Goal: Task Accomplishment & Management: Manage account settings

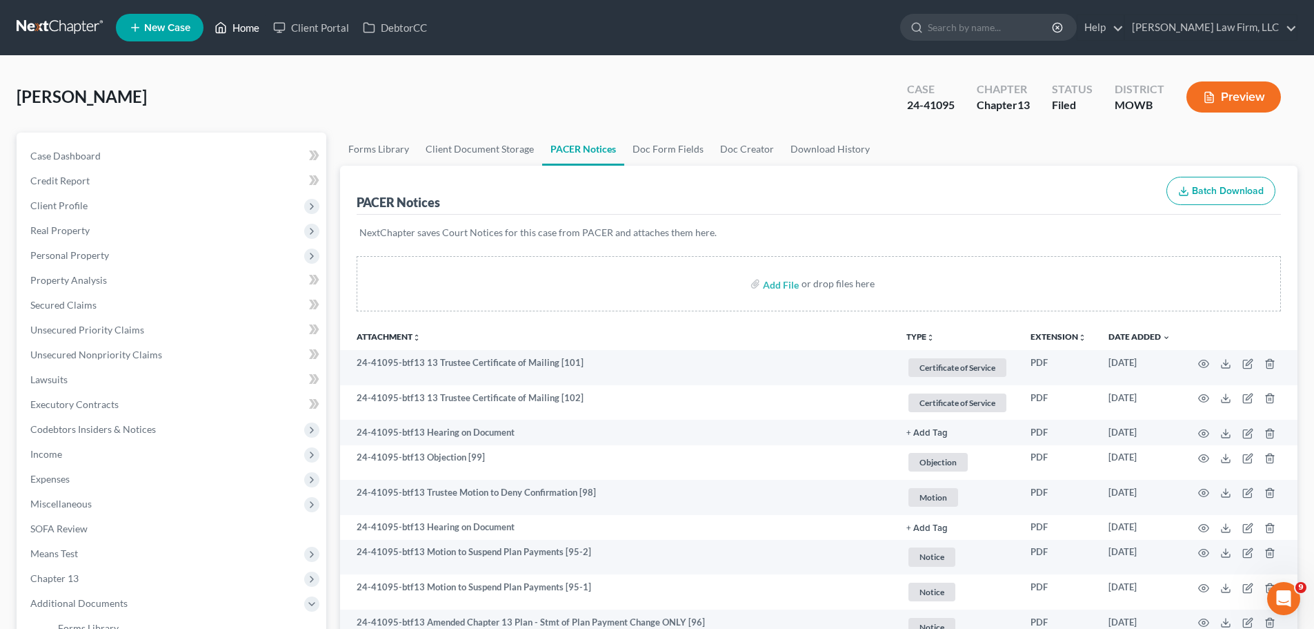
click at [250, 32] on link "Home" at bounding box center [237, 27] width 59 height 25
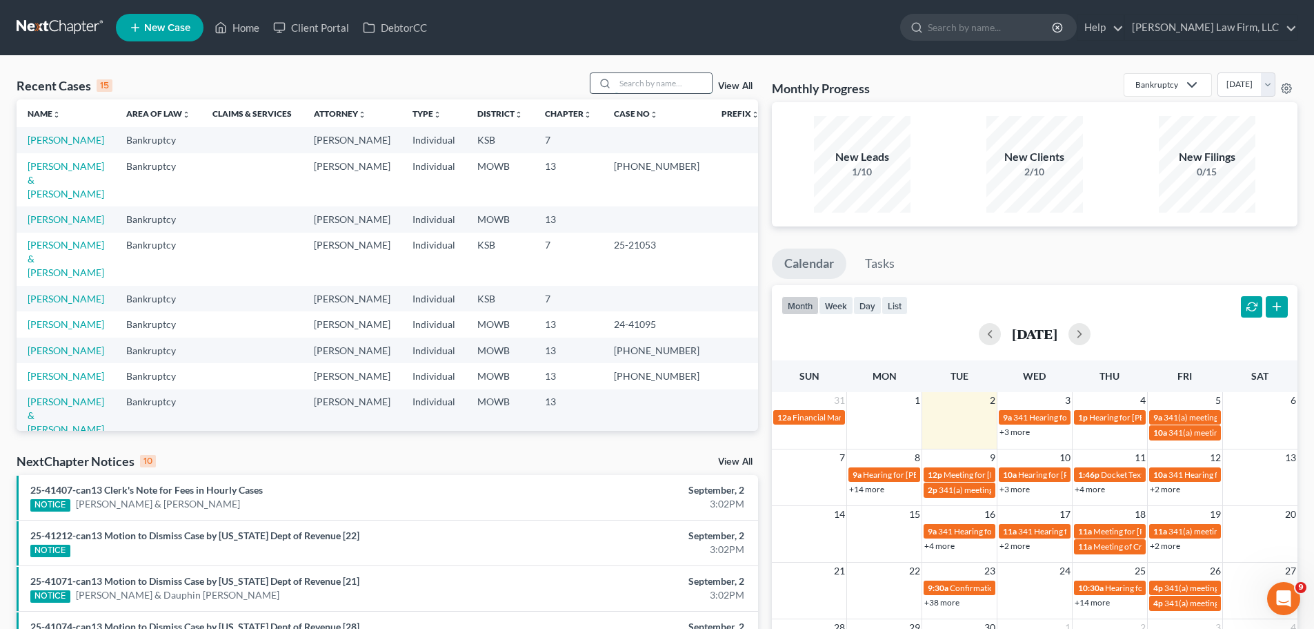
click at [667, 77] on input "search" at bounding box center [664, 83] width 97 height 20
type input "[PERSON_NAME]"
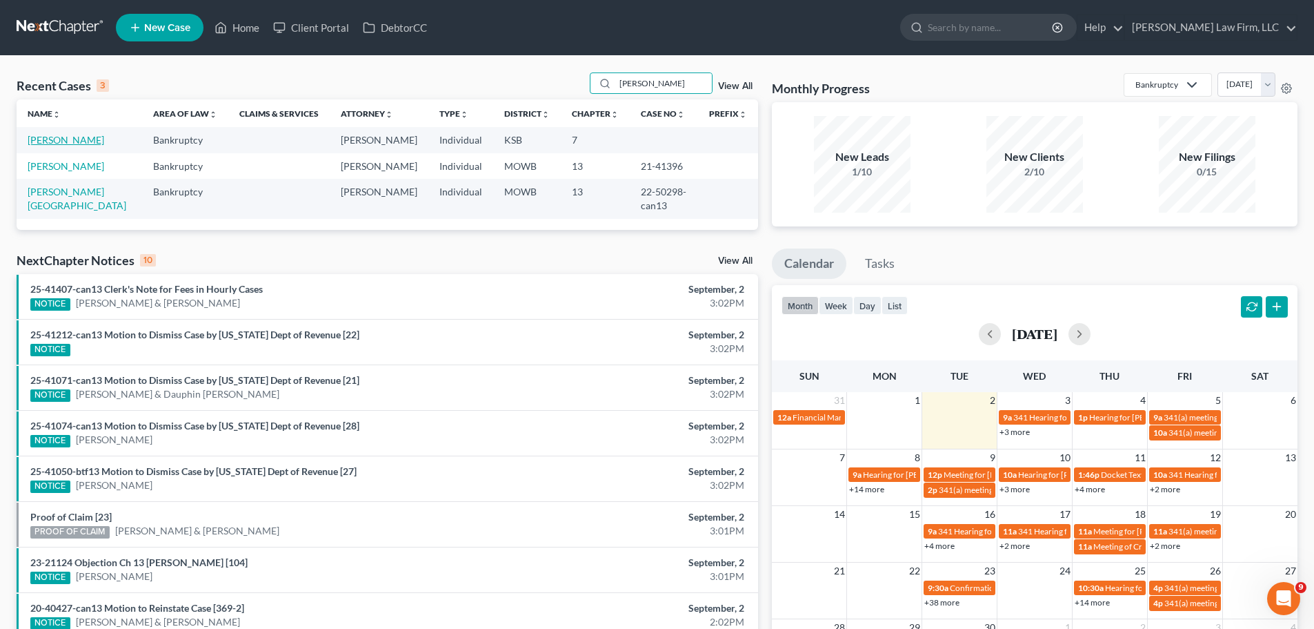
click at [73, 142] on link "[PERSON_NAME]" at bounding box center [66, 140] width 77 height 12
select select "4"
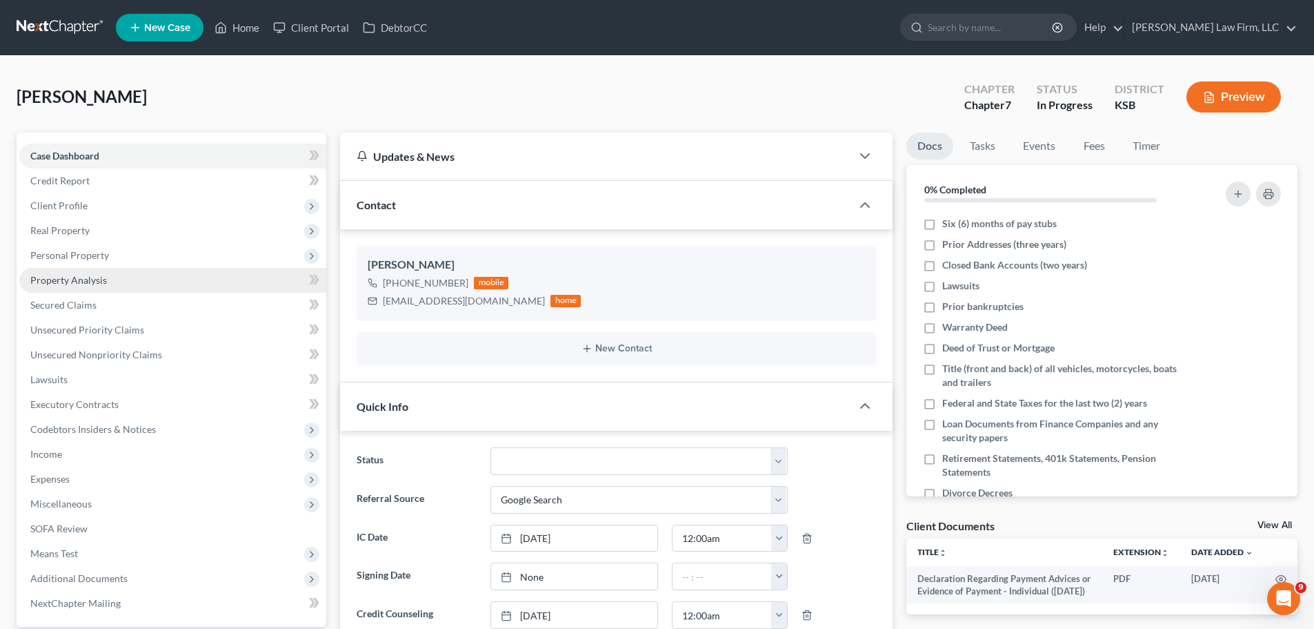
click at [152, 283] on link "Property Analysis" at bounding box center [172, 280] width 307 height 25
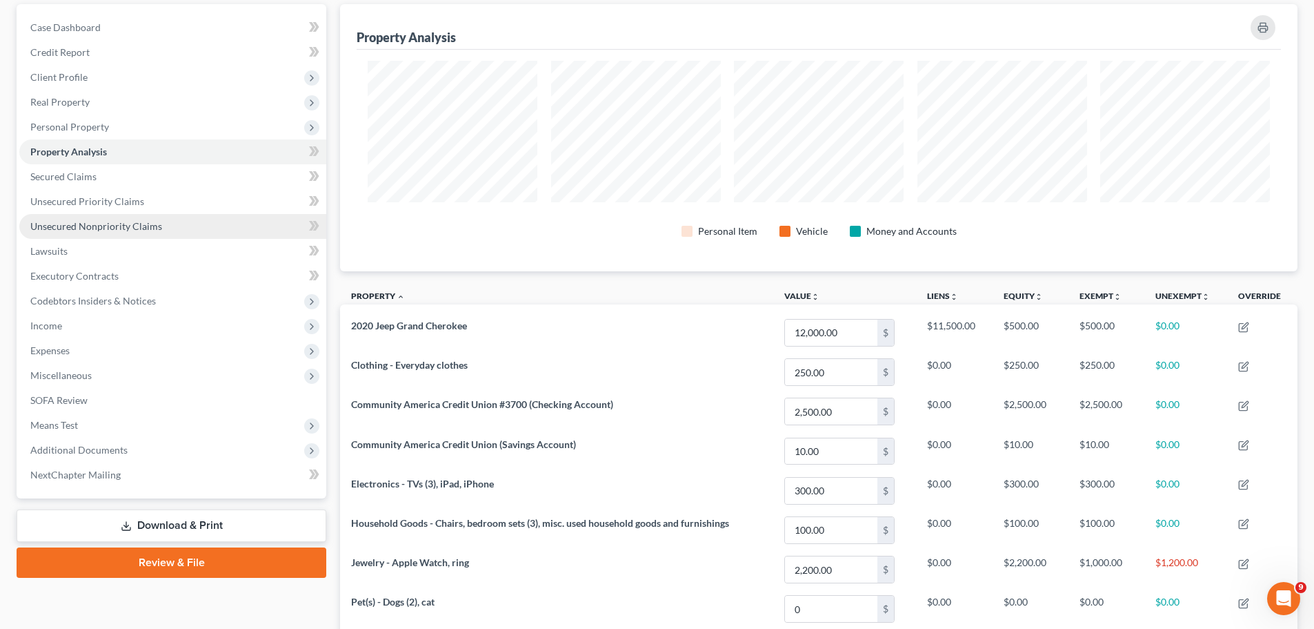
scroll to position [96, 0]
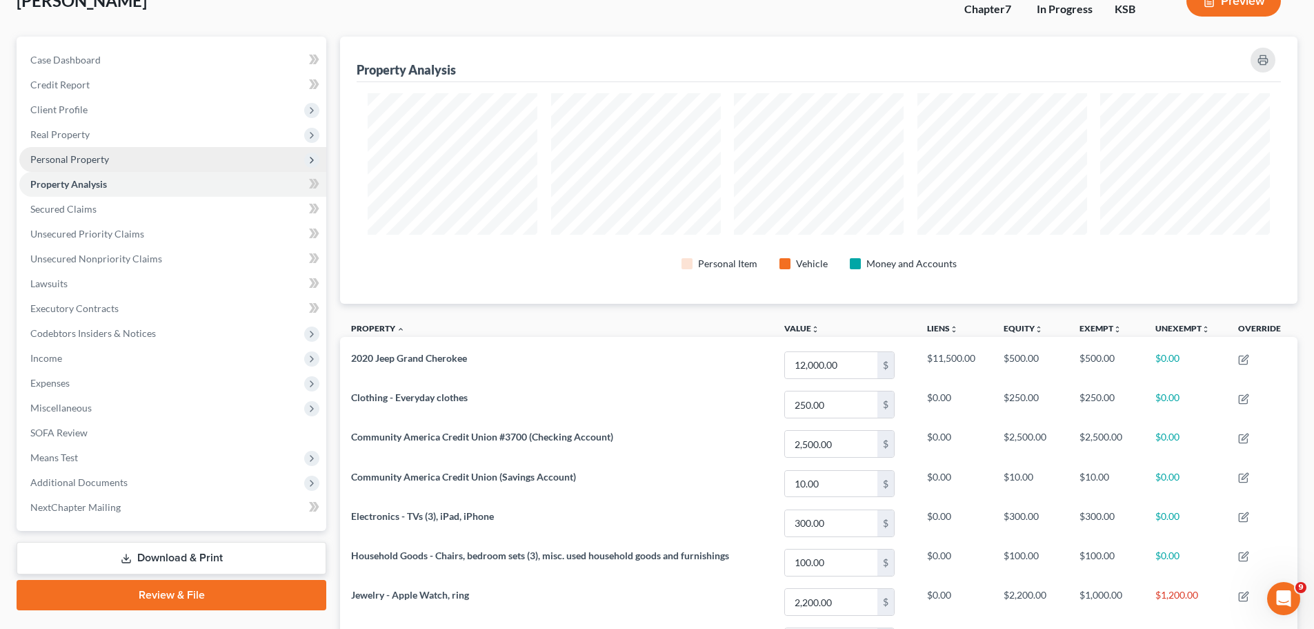
click at [139, 162] on span "Personal Property" at bounding box center [172, 159] width 307 height 25
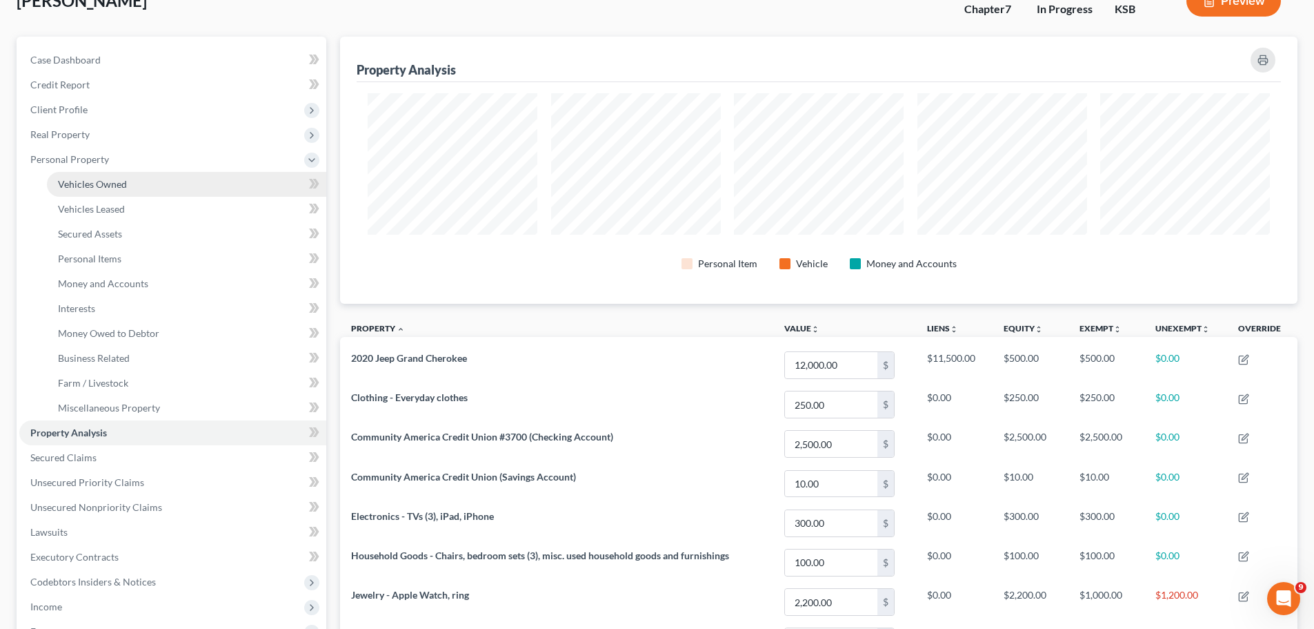
click at [137, 181] on link "Vehicles Owned" at bounding box center [186, 184] width 279 height 25
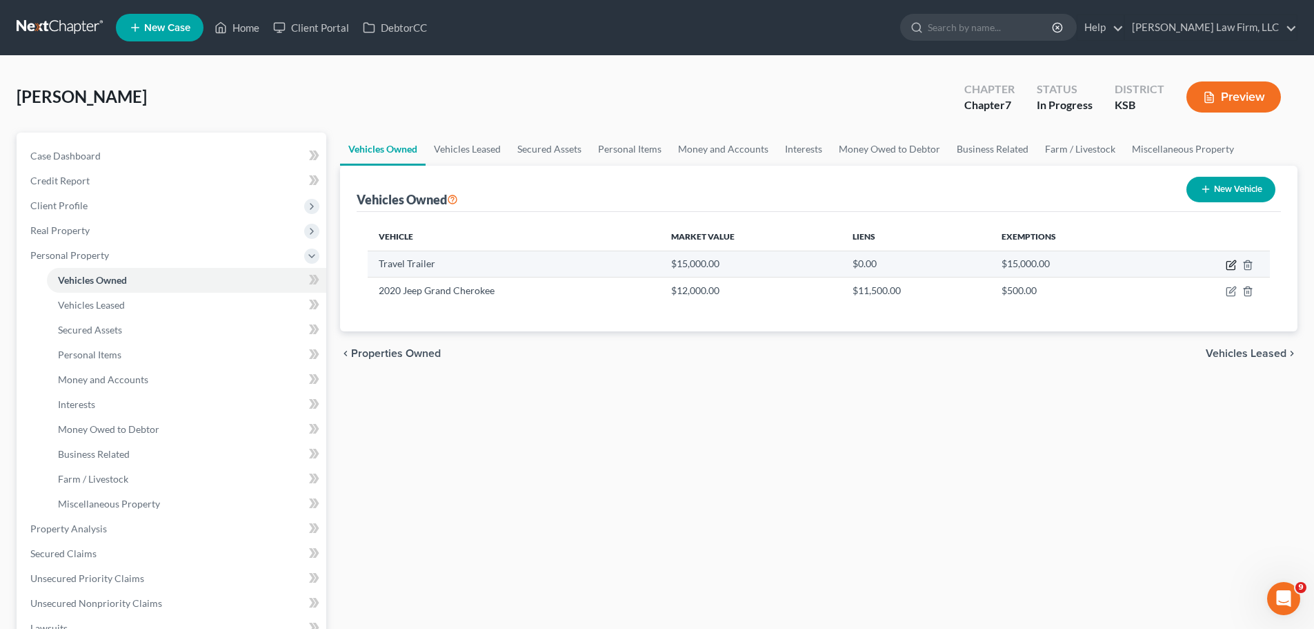
click at [1229, 265] on icon "button" at bounding box center [1231, 264] width 11 height 11
select select "2"
select select "3"
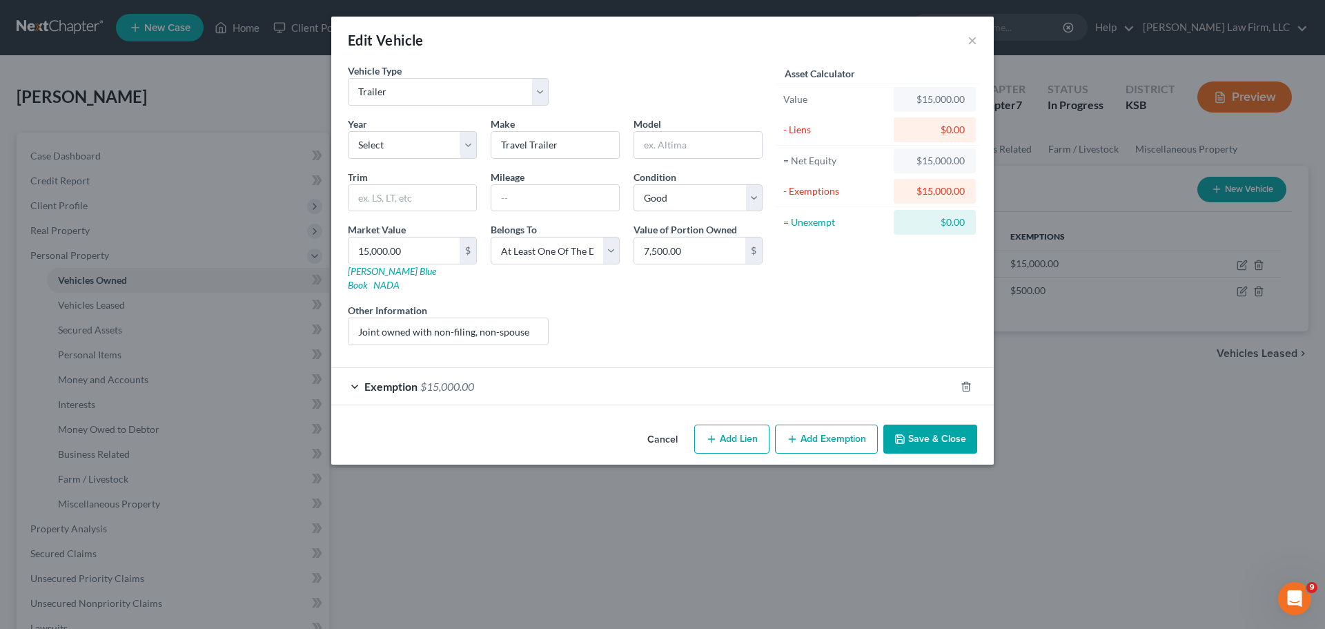
click at [535, 374] on div "Exemption $15,000.00" at bounding box center [643, 386] width 624 height 37
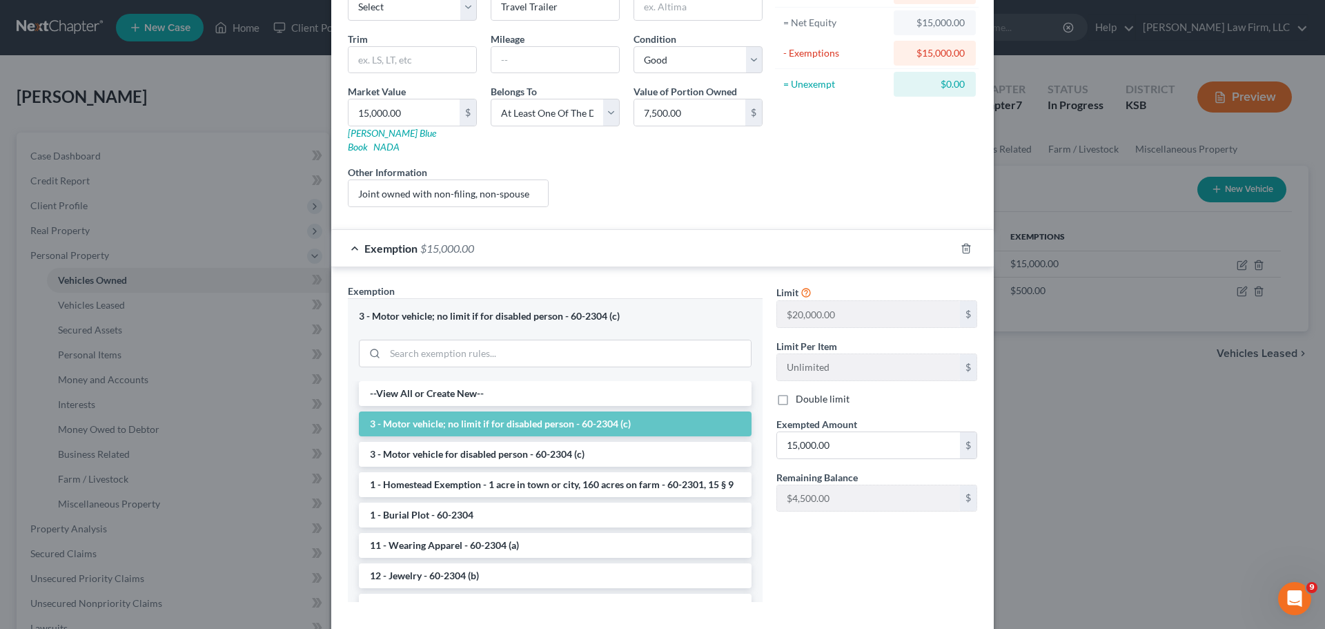
scroll to position [195, 0]
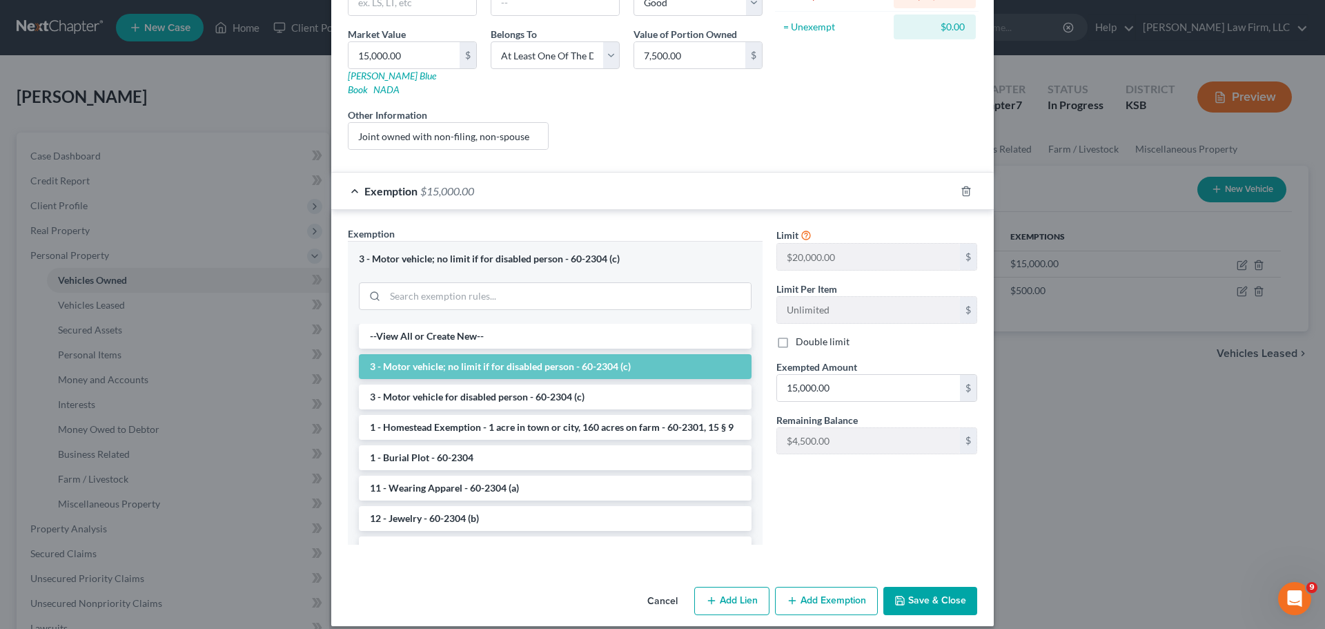
click at [725, 179] on div "Exemption $15,000.00" at bounding box center [643, 191] width 624 height 37
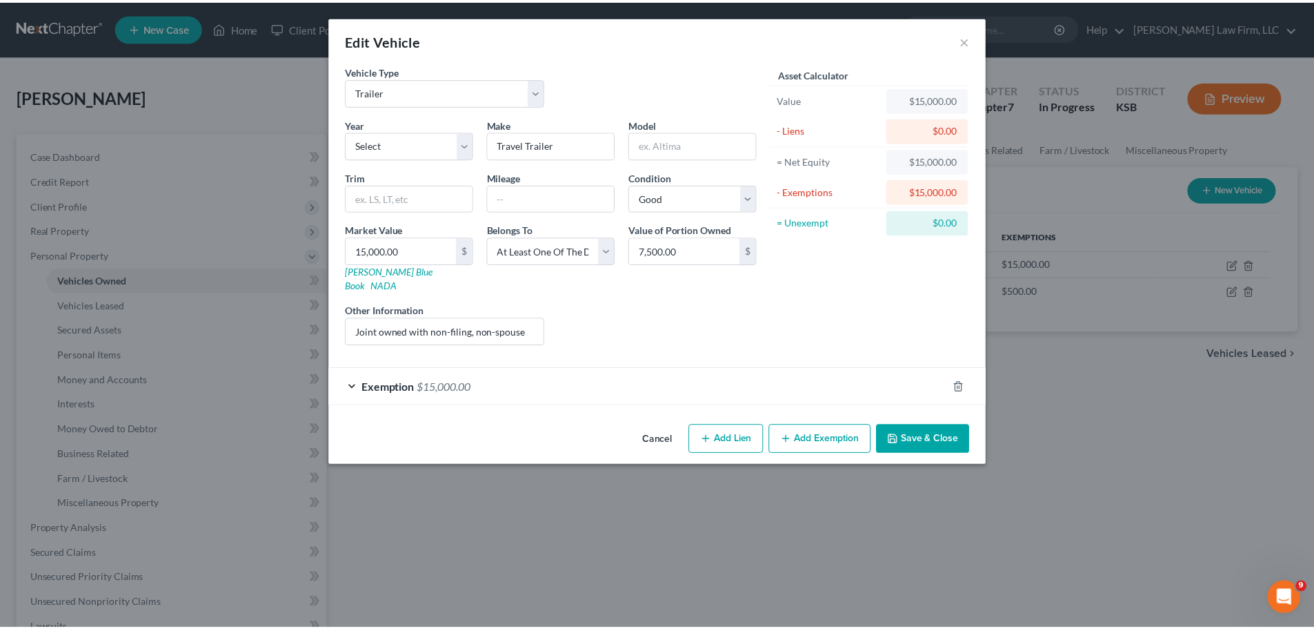
scroll to position [0, 0]
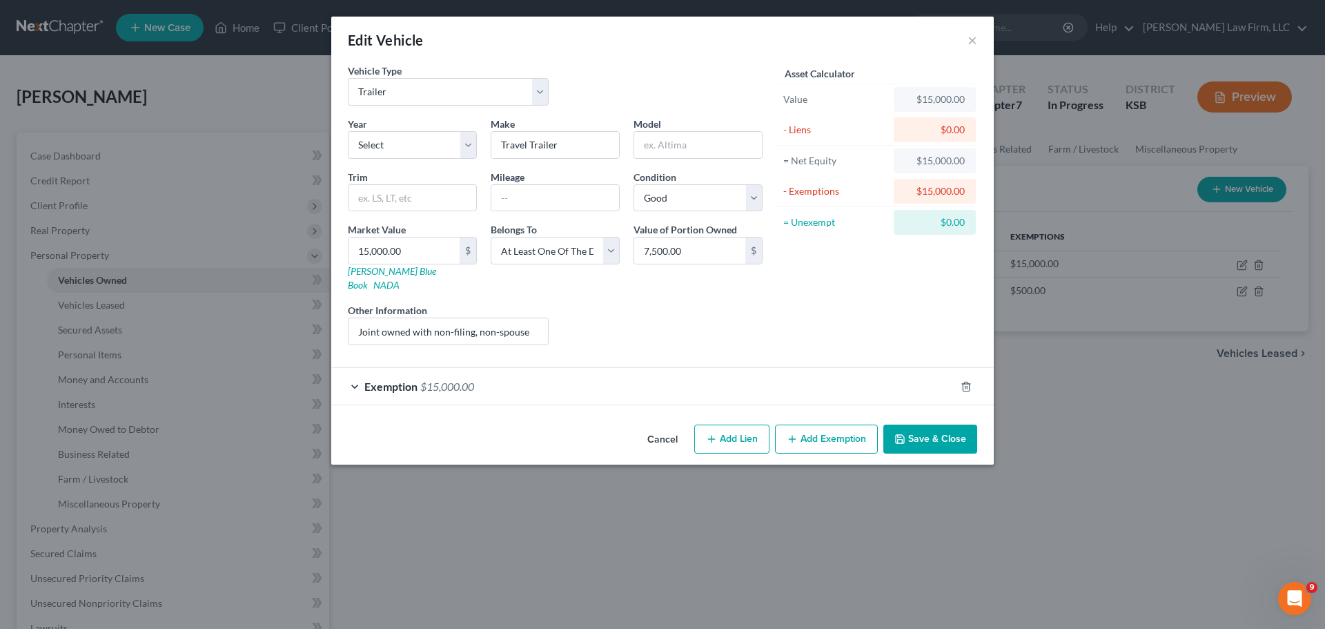
click at [967, 428] on button "Save & Close" at bounding box center [930, 438] width 94 height 29
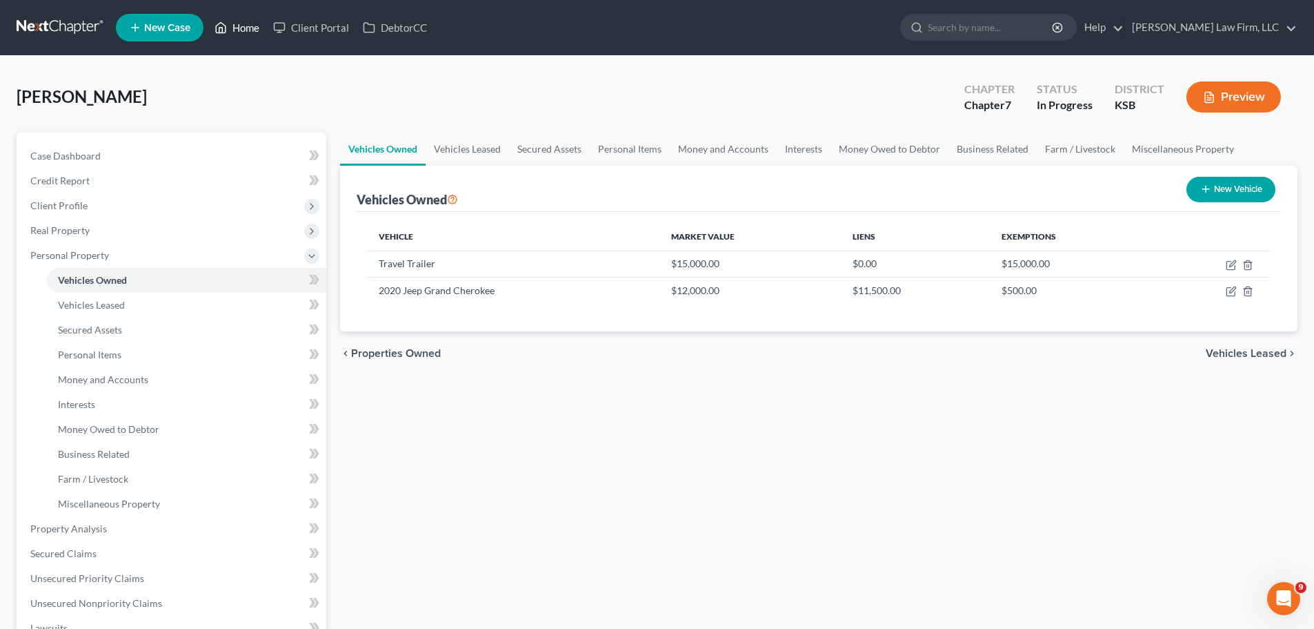
click at [266, 26] on link "Home" at bounding box center [237, 27] width 59 height 25
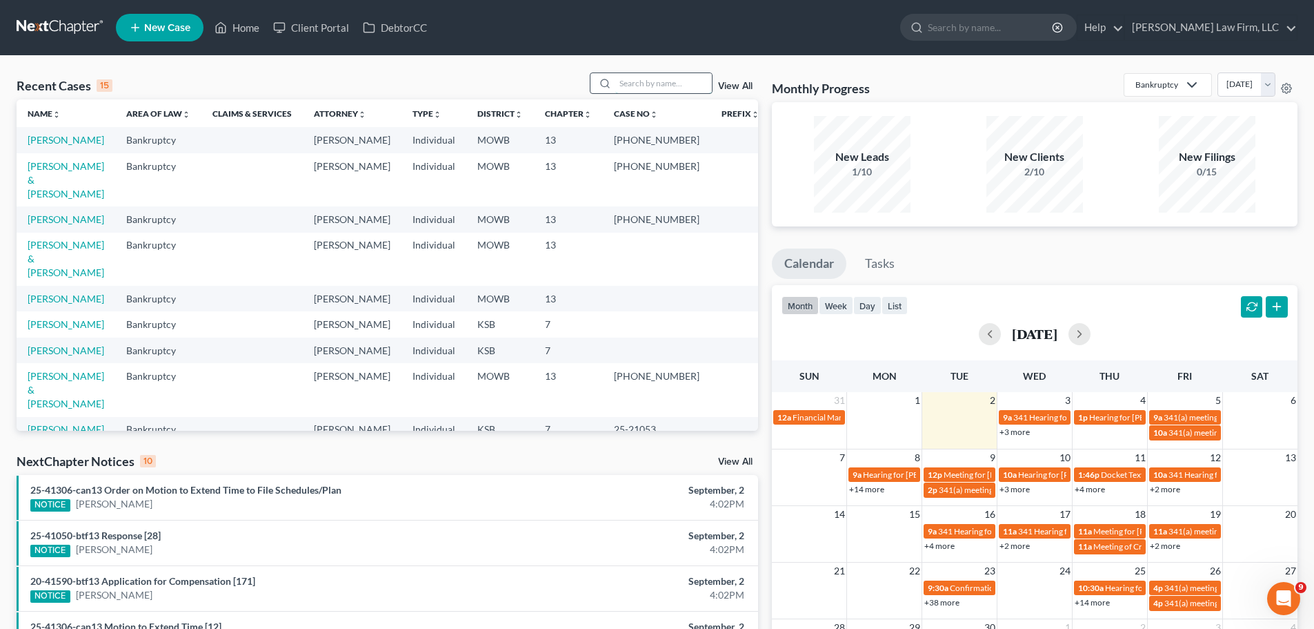
click at [665, 86] on input "search" at bounding box center [664, 83] width 97 height 20
type input "bird"
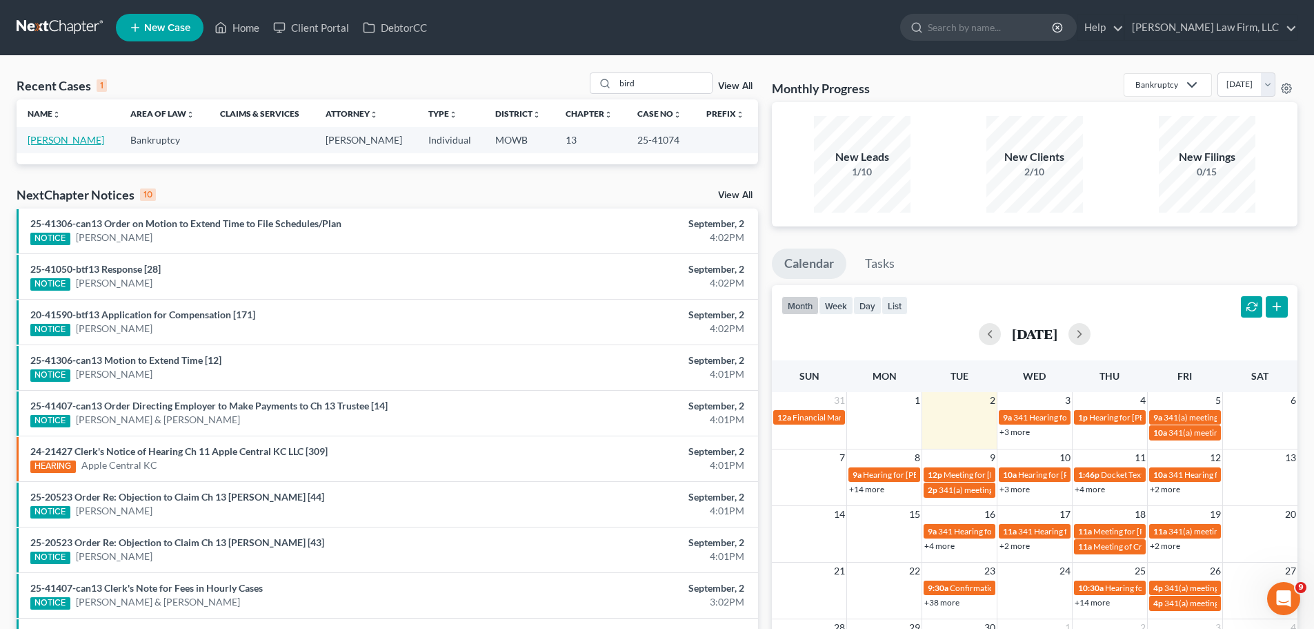
click at [61, 138] on link "[PERSON_NAME]" at bounding box center [66, 140] width 77 height 12
select select "4"
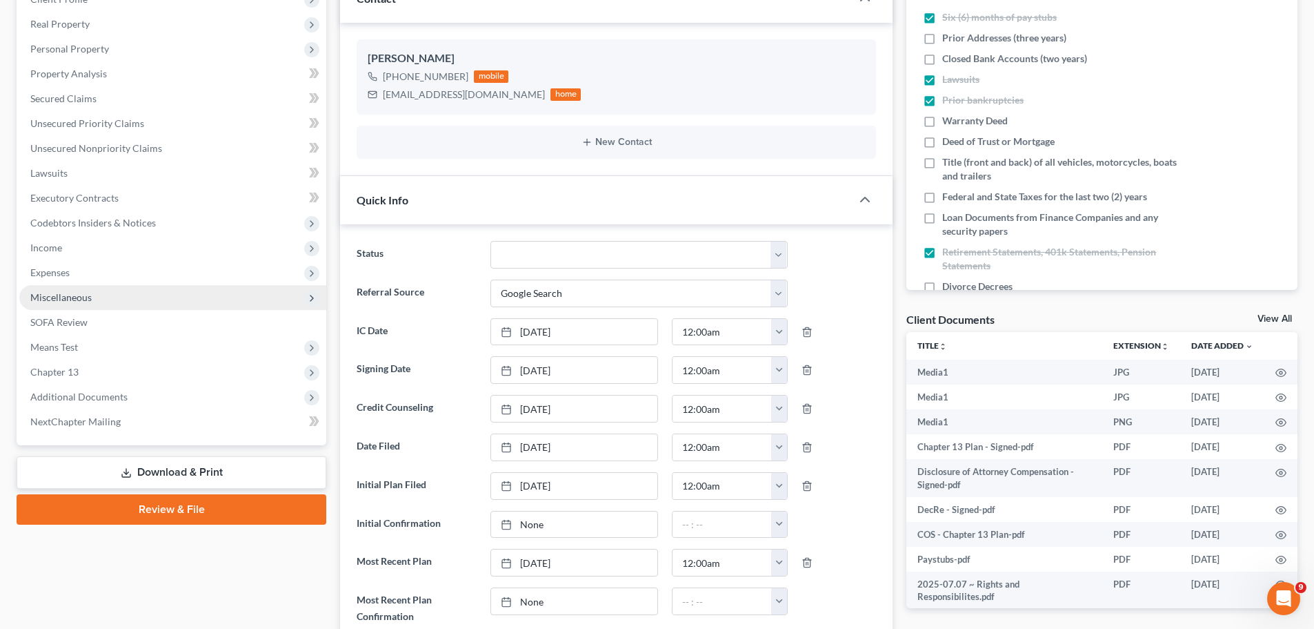
scroll to position [207, 0]
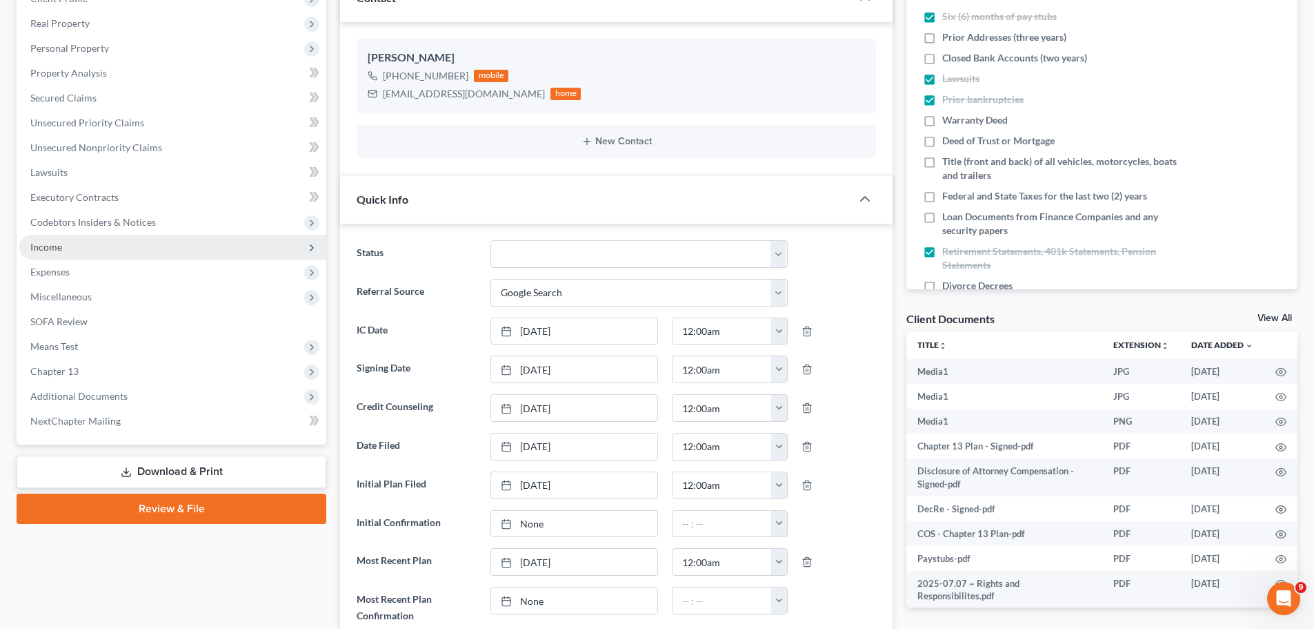
click at [77, 250] on span "Income" at bounding box center [172, 247] width 307 height 25
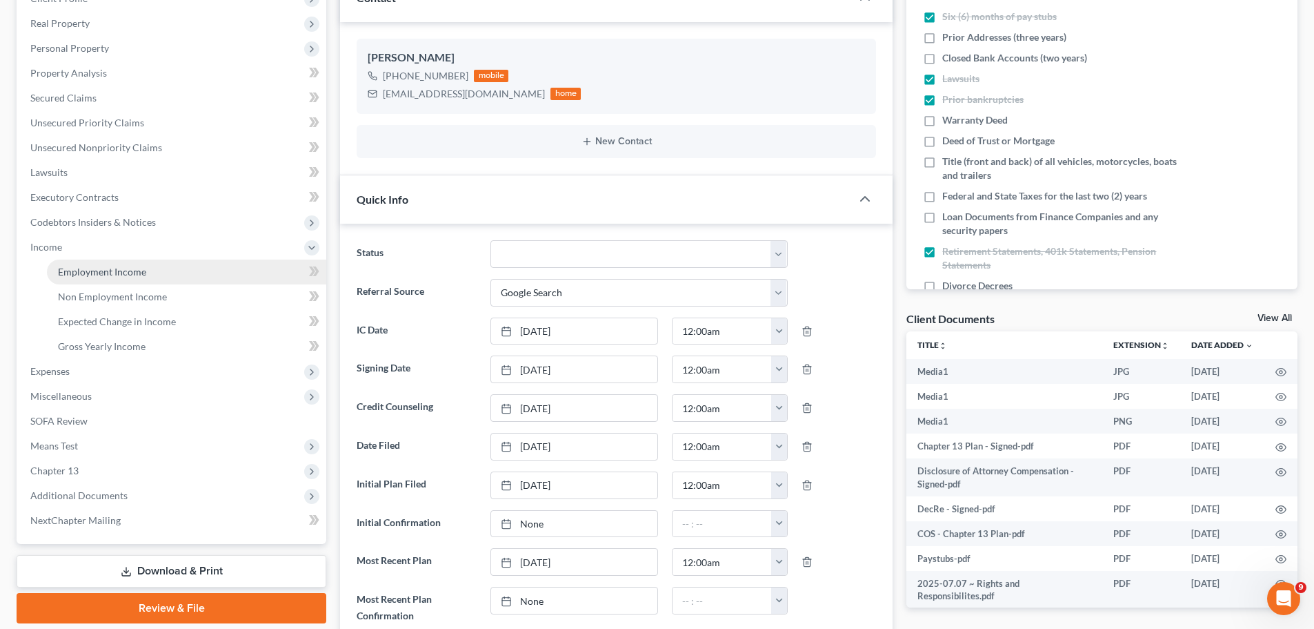
click at [96, 267] on span "Employment Income" at bounding box center [102, 272] width 88 height 12
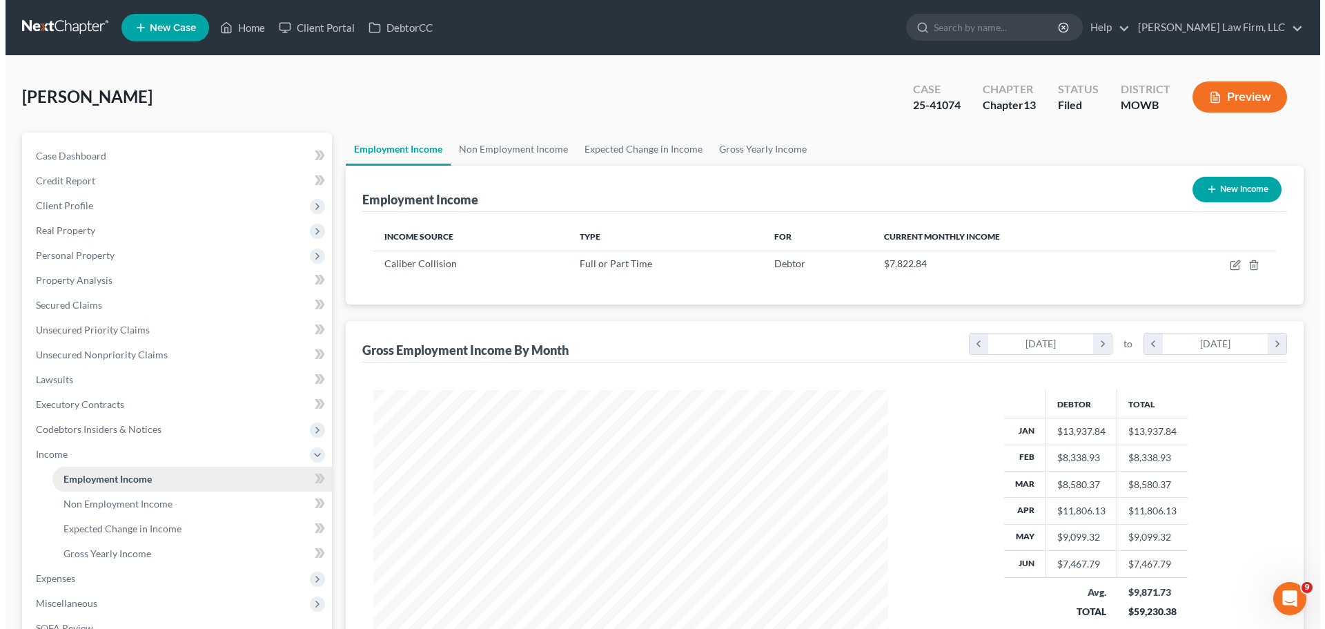
scroll to position [257, 542]
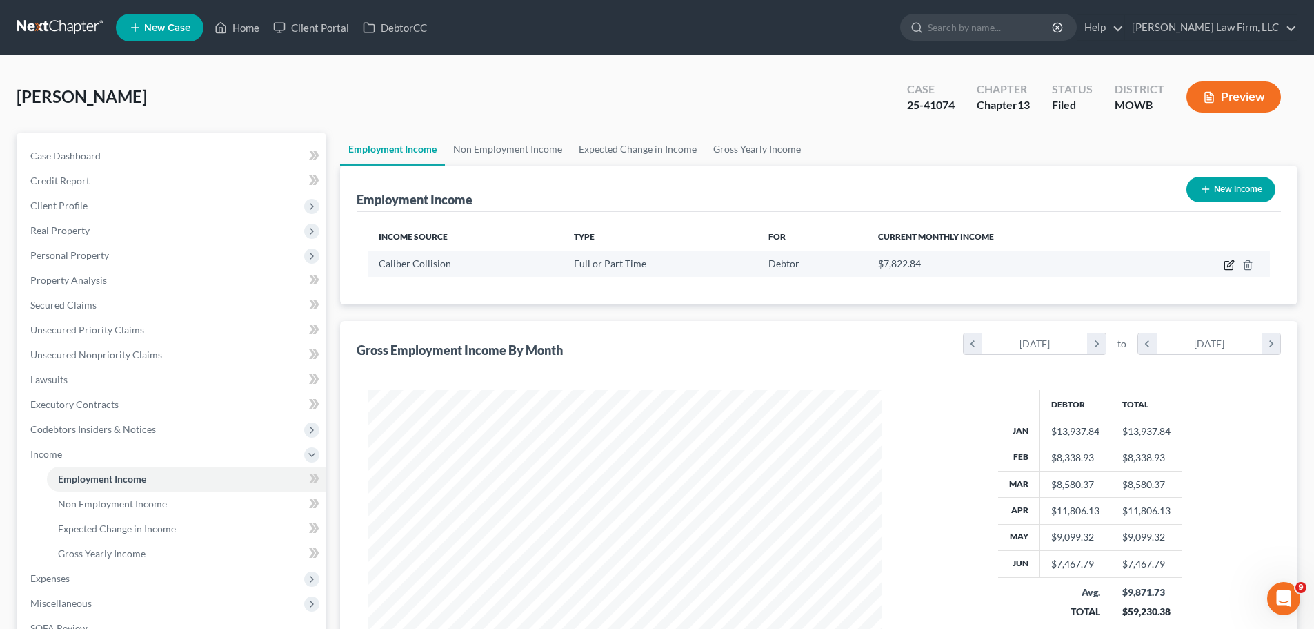
click at [1233, 266] on icon "button" at bounding box center [1229, 266] width 8 height 8
select select "0"
select select "26"
select select "3"
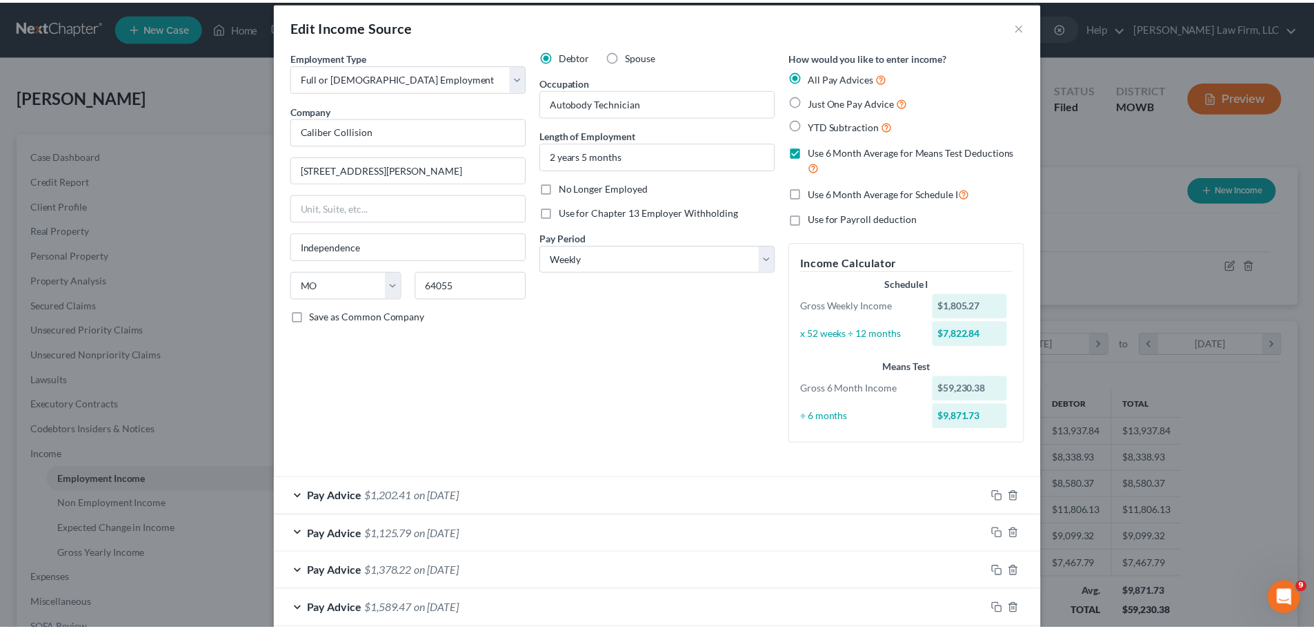
scroll to position [0, 0]
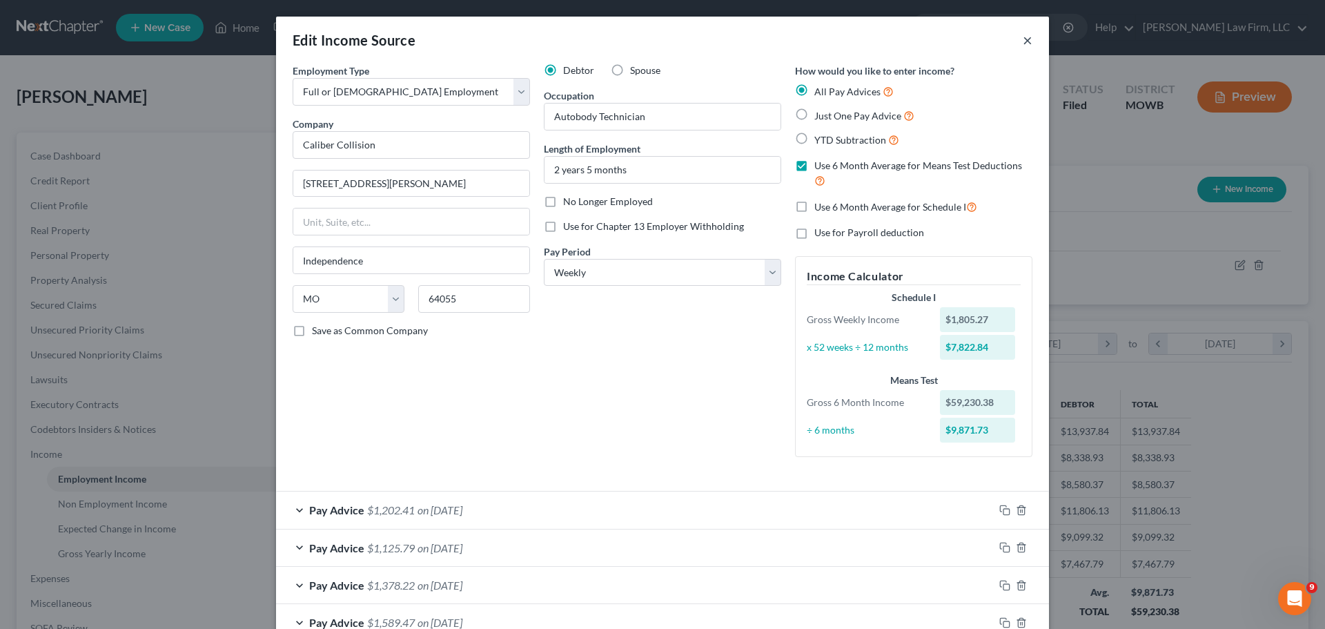
click at [1024, 41] on button "×" at bounding box center [1028, 40] width 10 height 17
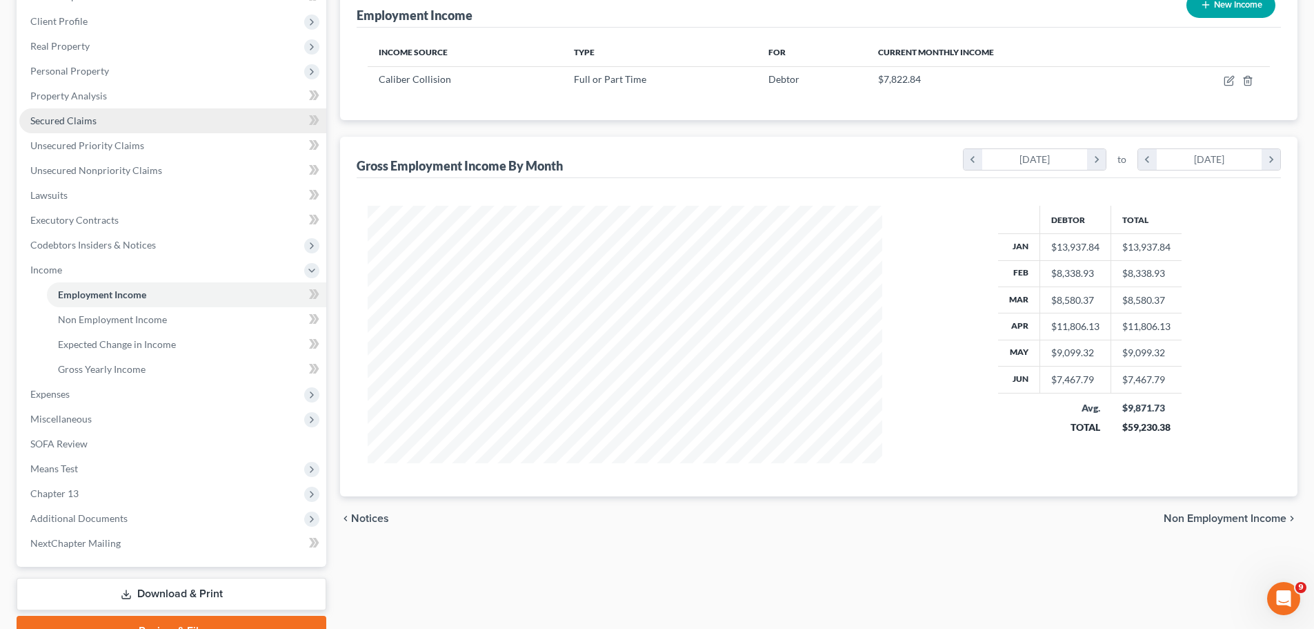
scroll to position [254, 0]
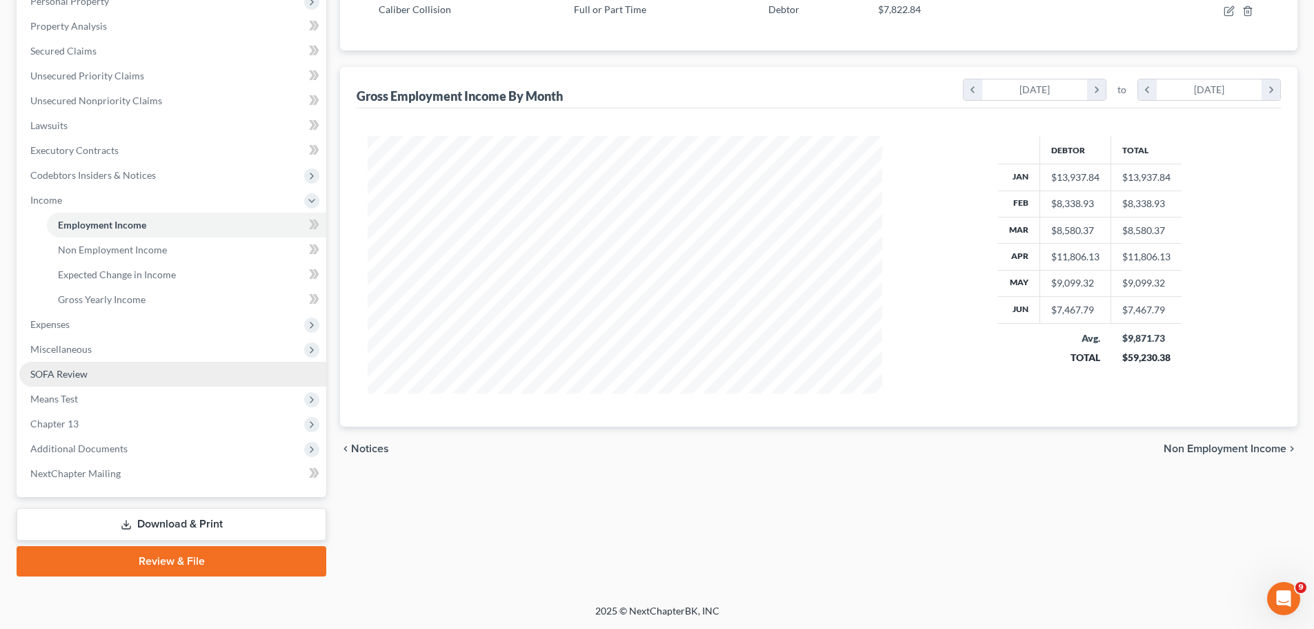
click at [106, 375] on link "SOFA Review" at bounding box center [172, 374] width 307 height 25
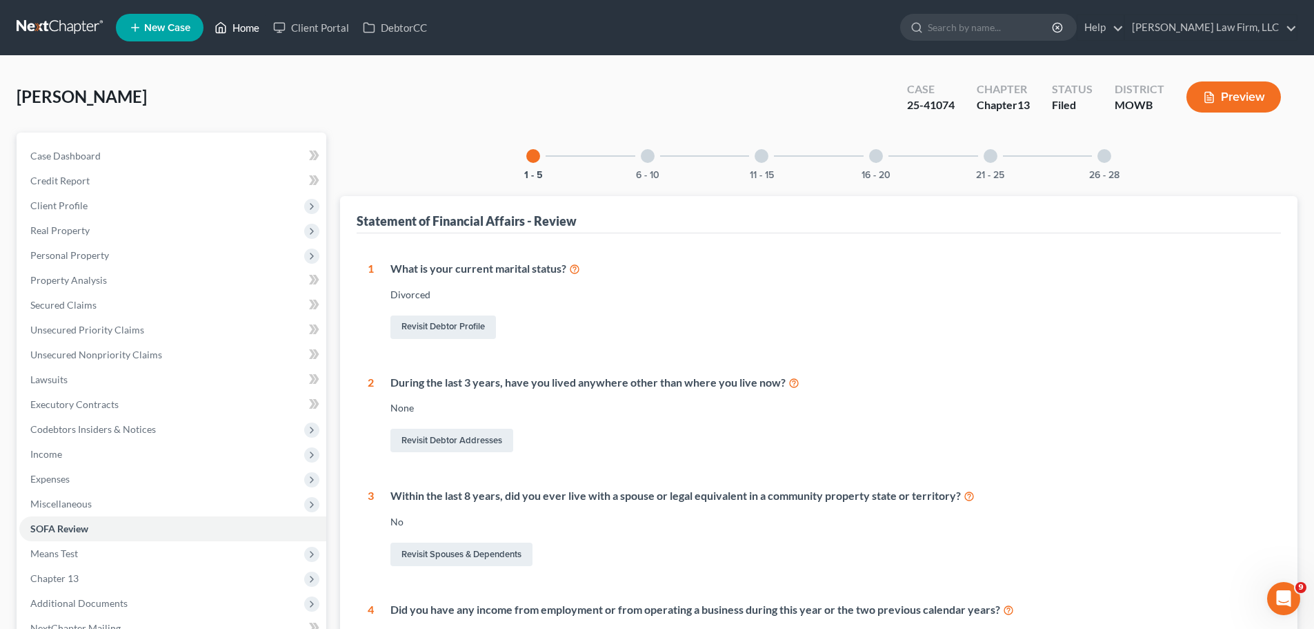
drag, startPoint x: 257, startPoint y: 30, endPoint x: 440, endPoint y: 55, distance: 184.6
click at [257, 30] on link "Home" at bounding box center [237, 27] width 59 height 25
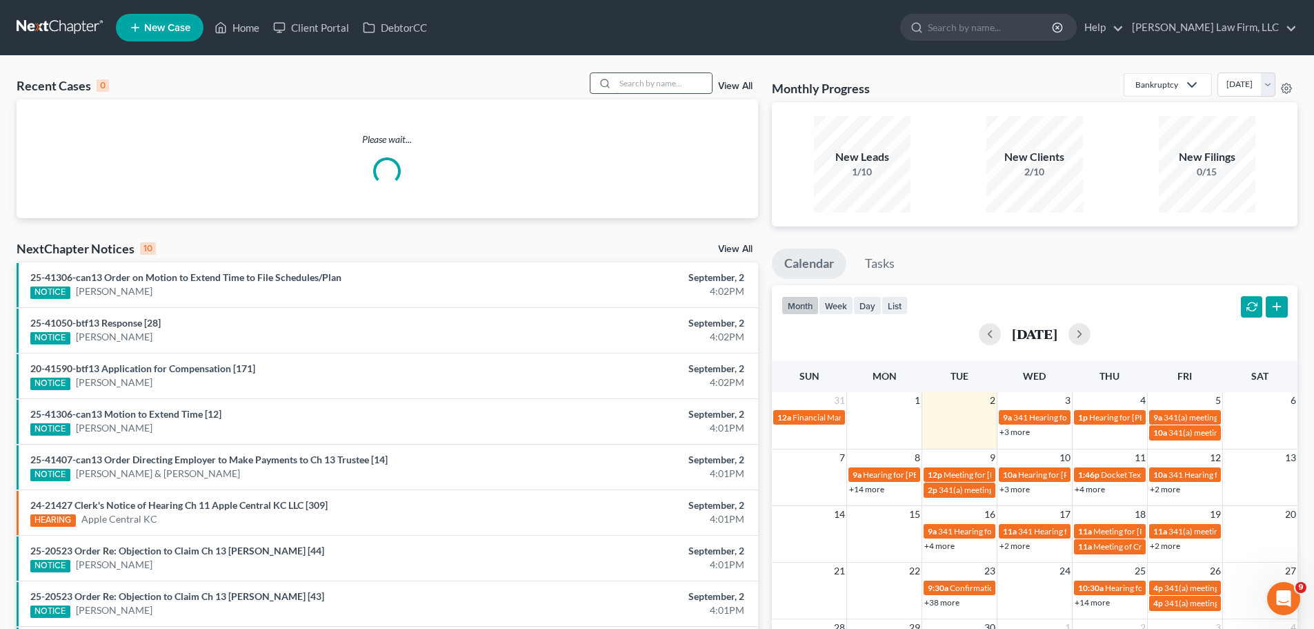
click at [680, 75] on input "search" at bounding box center [664, 83] width 97 height 20
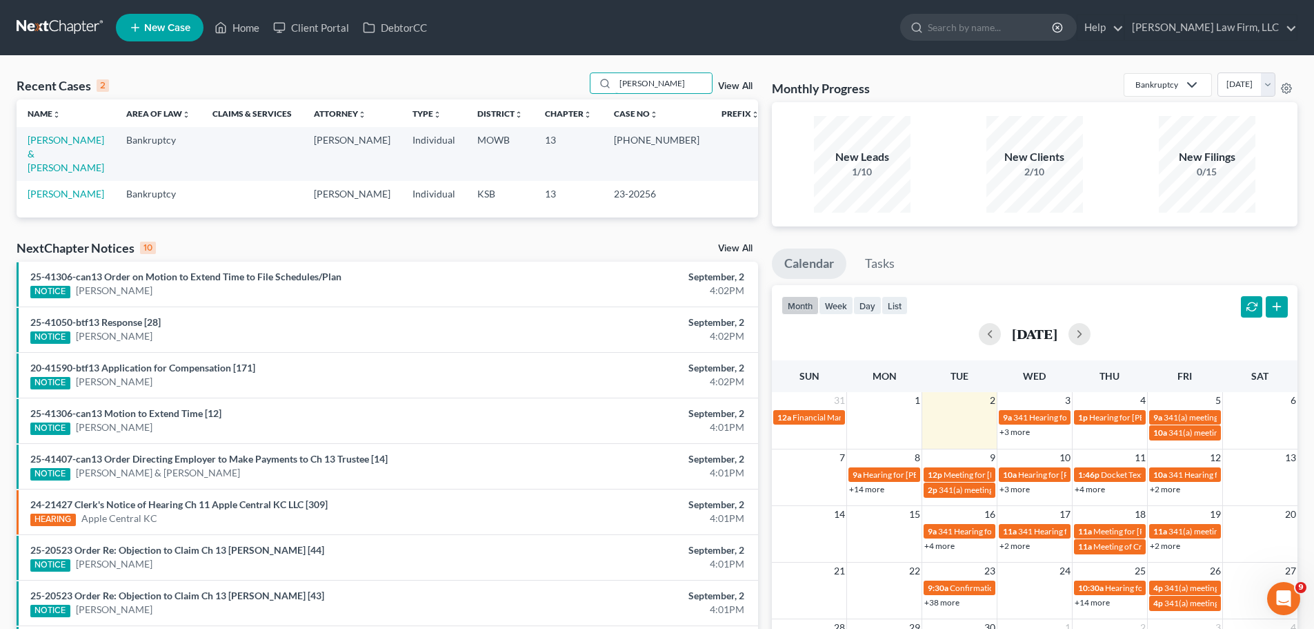
drag, startPoint x: 636, startPoint y: 83, endPoint x: 589, endPoint y: 81, distance: 47.6
click at [589, 81] on div "Recent Cases 2 [PERSON_NAME] View All" at bounding box center [388, 85] width 742 height 27
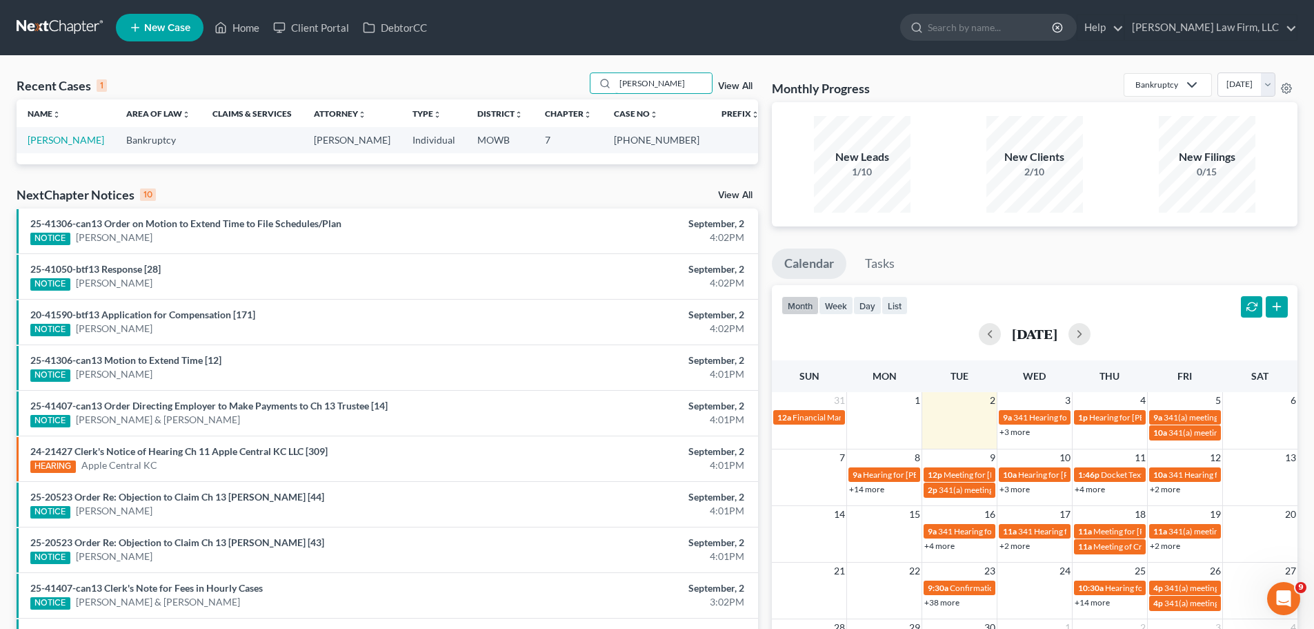
drag, startPoint x: 663, startPoint y: 80, endPoint x: 567, endPoint y: 88, distance: 97.0
click at [567, 88] on div "Recent Cases 1 [PERSON_NAME] View All" at bounding box center [388, 85] width 742 height 27
type input "[PERSON_NAME]"
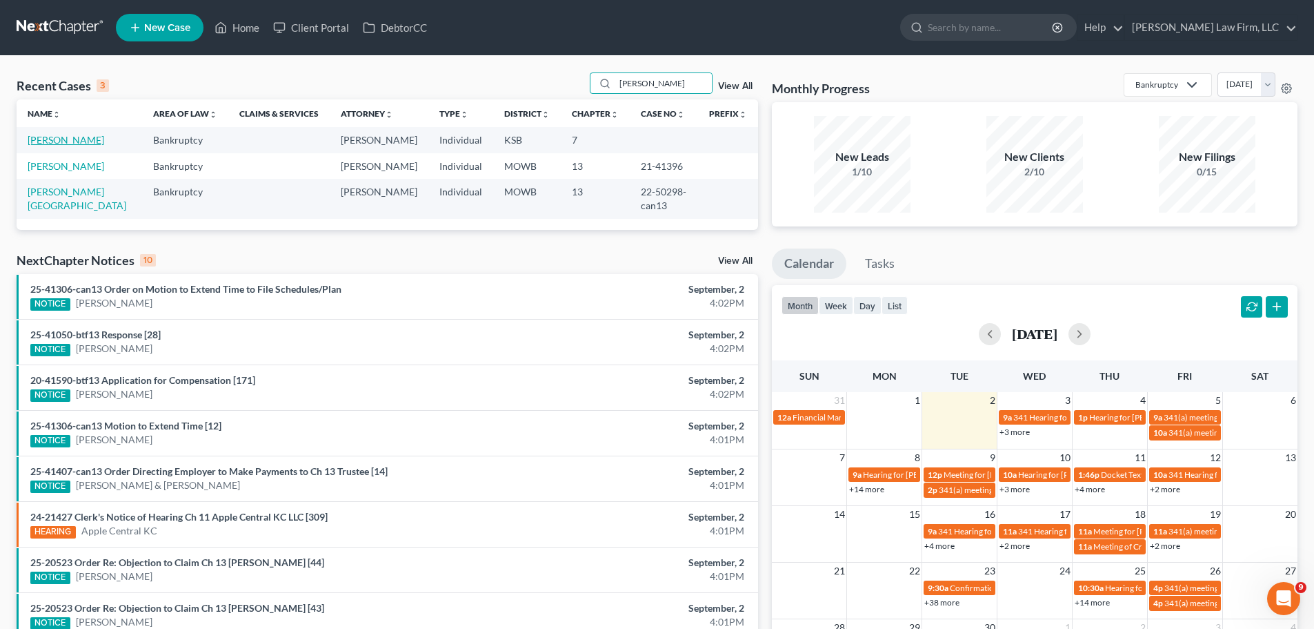
click at [51, 134] on link "[PERSON_NAME]" at bounding box center [66, 140] width 77 height 12
select select "4"
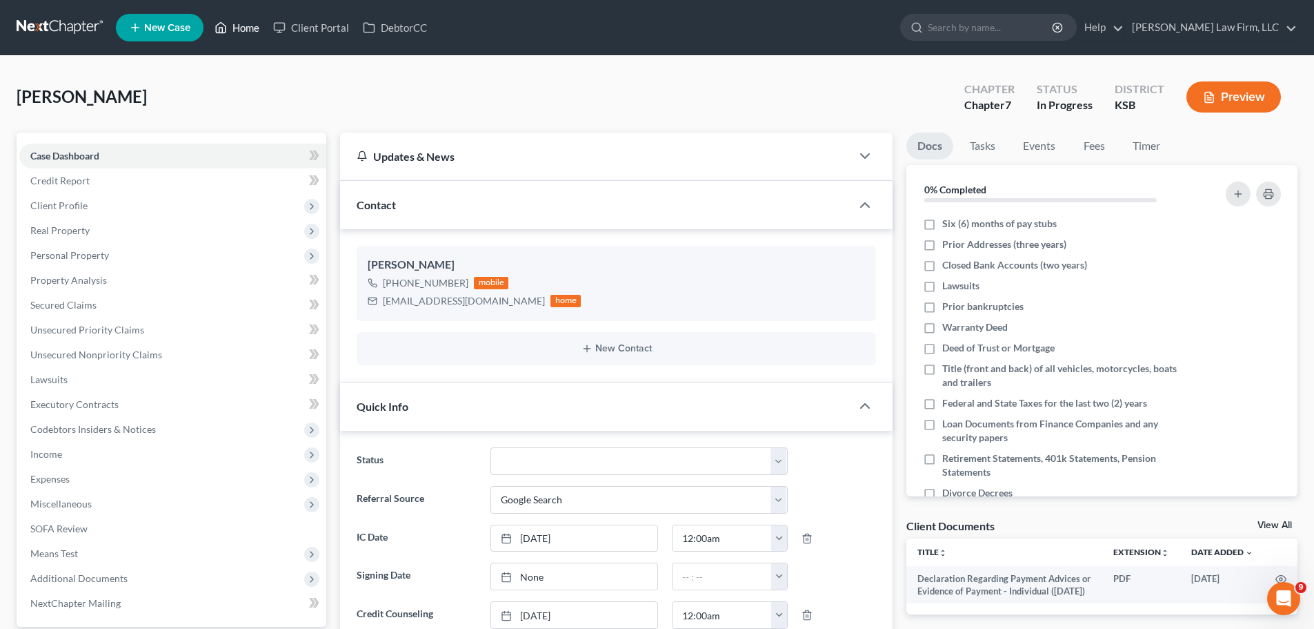
click at [235, 33] on link "Home" at bounding box center [237, 27] width 59 height 25
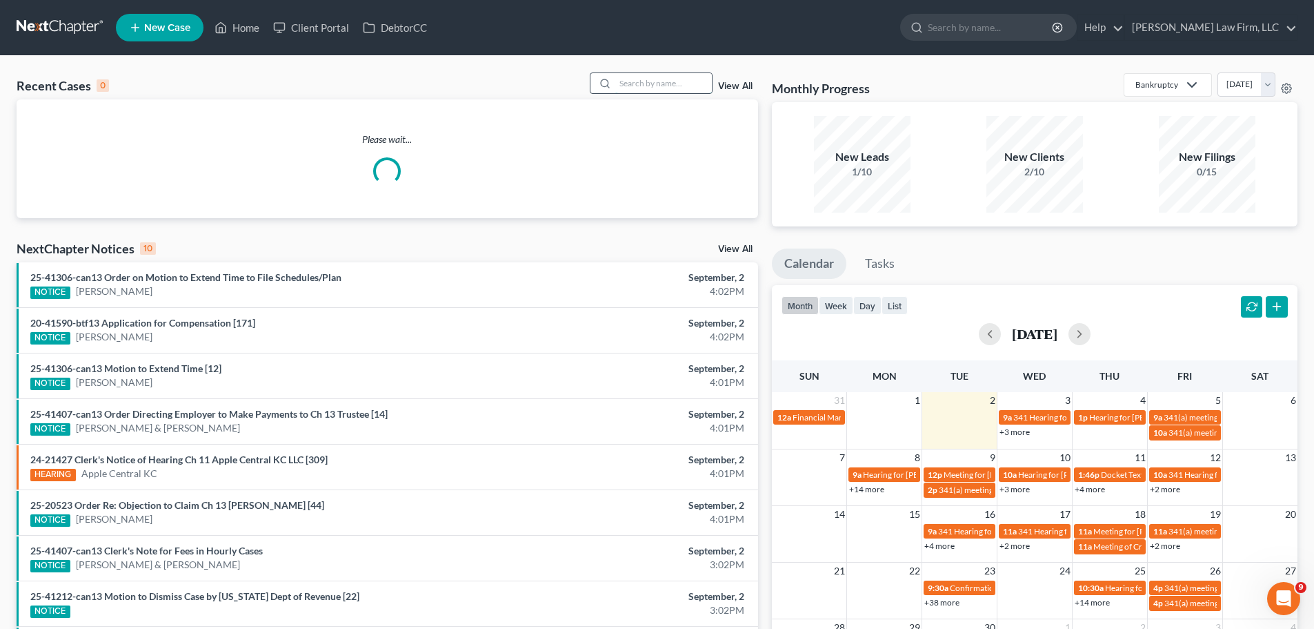
click at [668, 88] on input "search" at bounding box center [664, 83] width 97 height 20
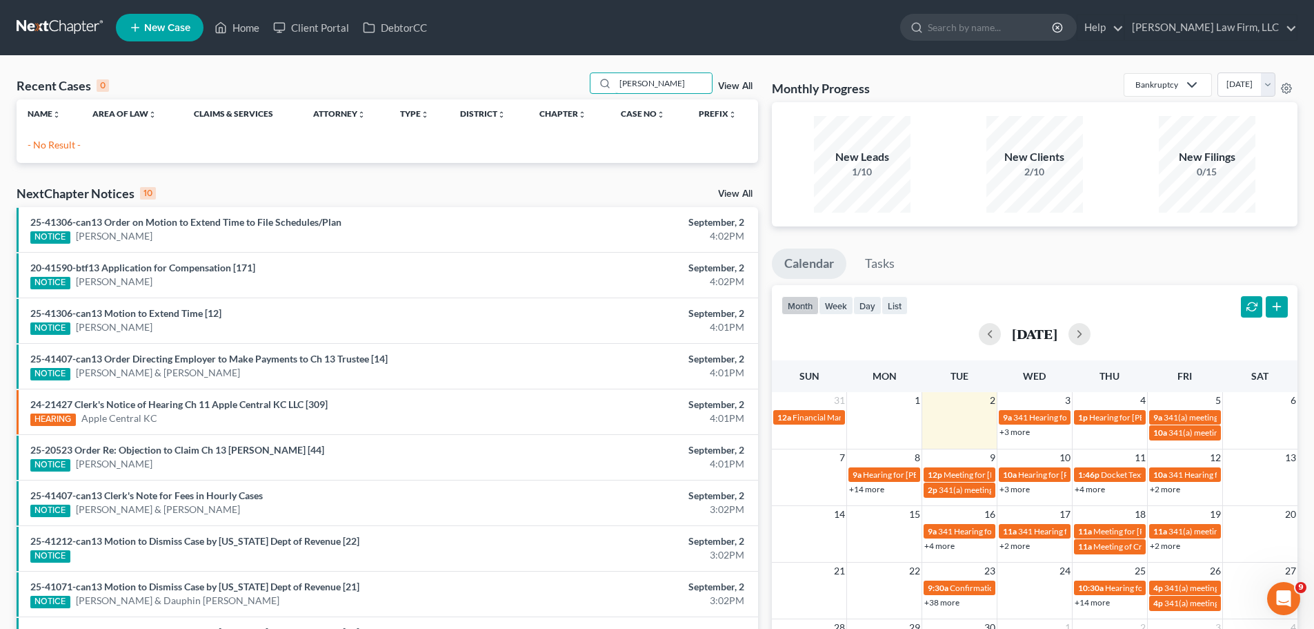
drag, startPoint x: 665, startPoint y: 86, endPoint x: 584, endPoint y: 92, distance: 81.7
click at [584, 92] on div "Recent Cases 0 [PERSON_NAME] View All" at bounding box center [388, 85] width 742 height 27
type input "[PERSON_NAME]"
click at [1054, 26] on input "search" at bounding box center [991, 27] width 126 height 26
type input "[PERSON_NAME]"
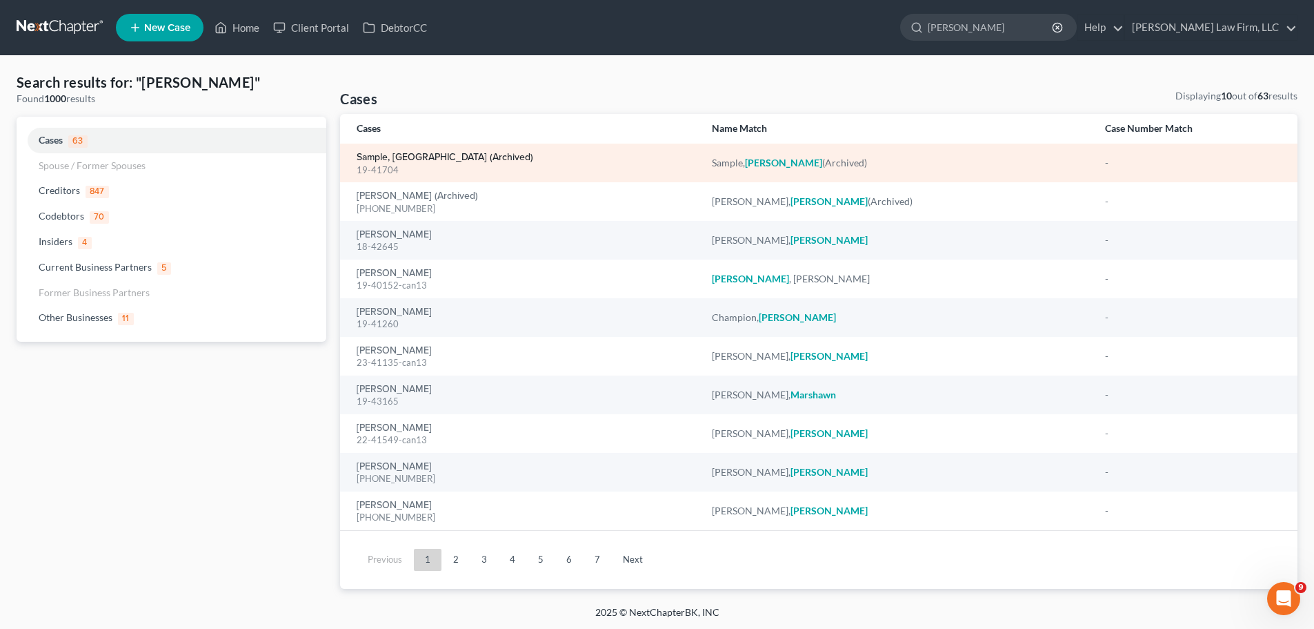
click at [447, 156] on link "Sample, [GEOGRAPHIC_DATA] (Archived)" at bounding box center [445, 157] width 177 height 10
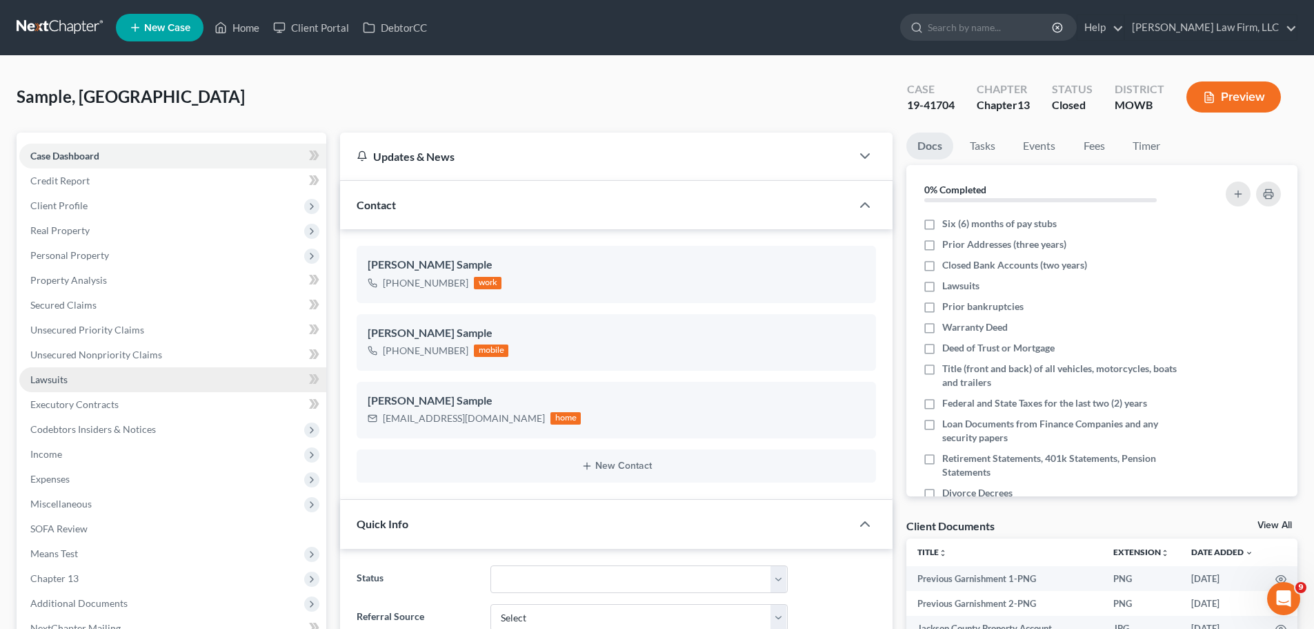
scroll to position [2367, 0]
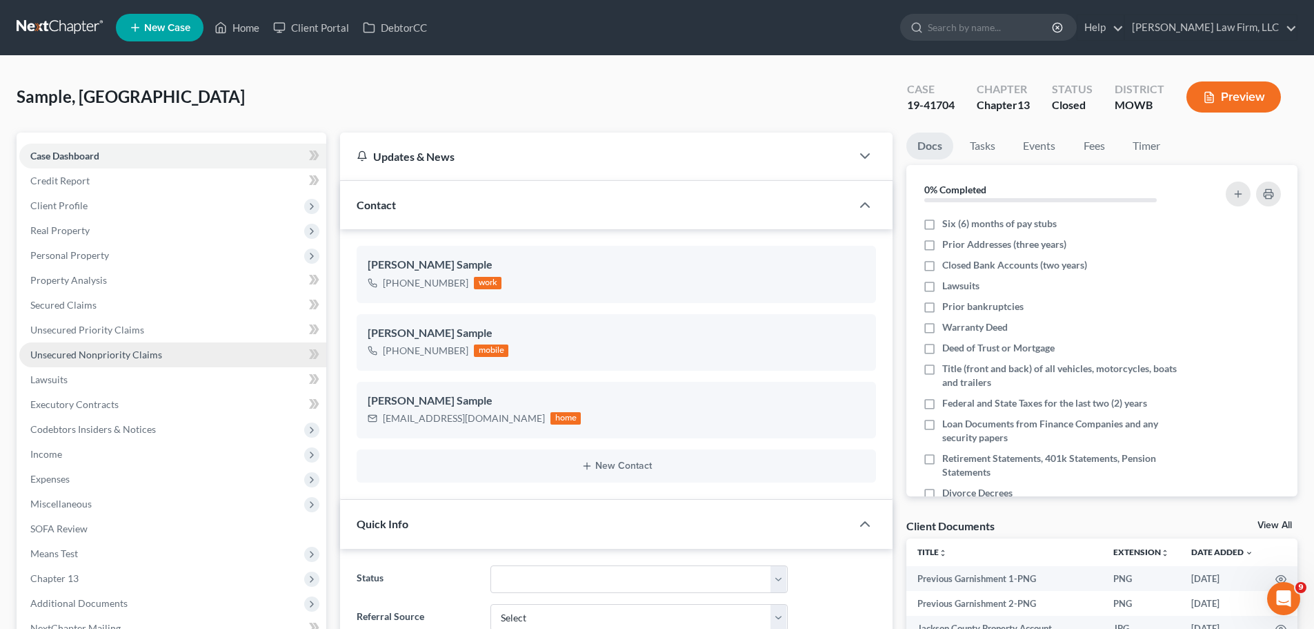
click at [129, 357] on span "Unsecured Nonpriority Claims" at bounding box center [96, 354] width 132 height 12
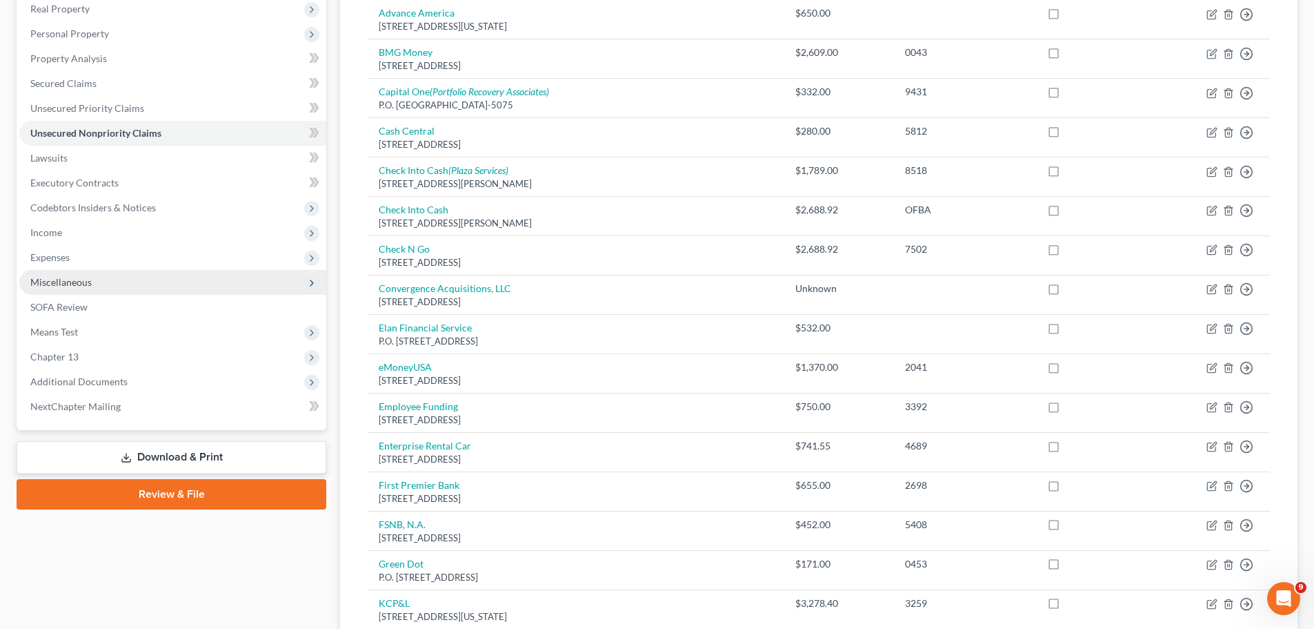
scroll to position [207, 0]
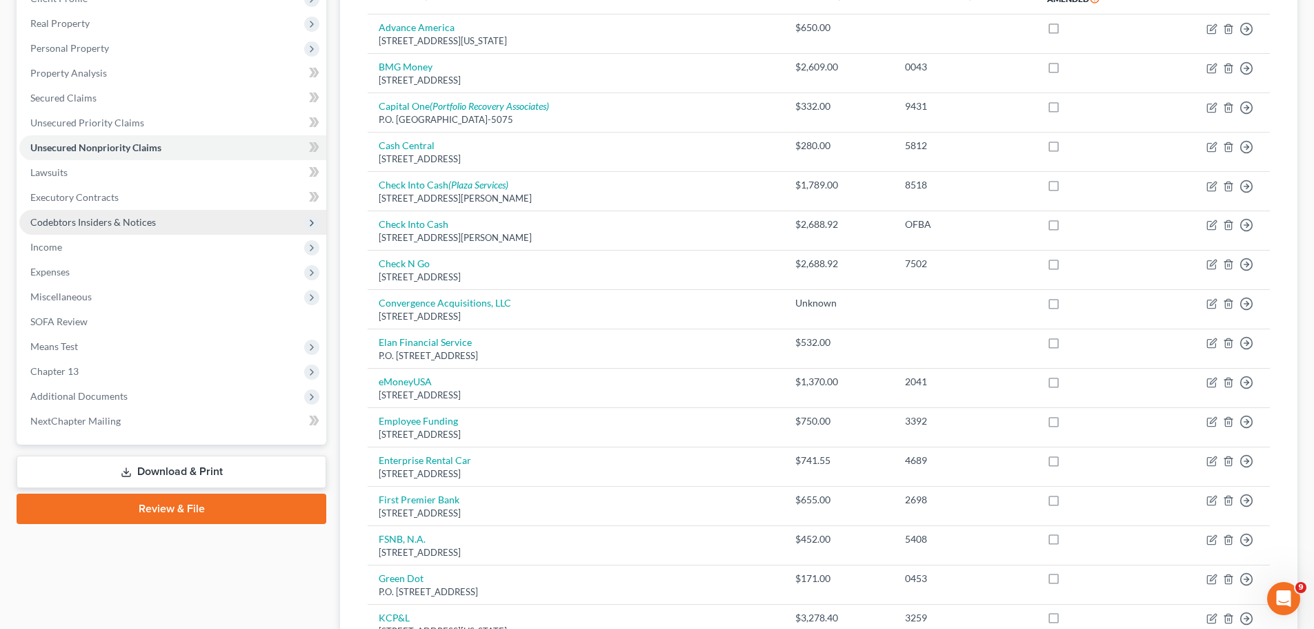
click at [152, 233] on span "Codebtors Insiders & Notices" at bounding box center [172, 222] width 307 height 25
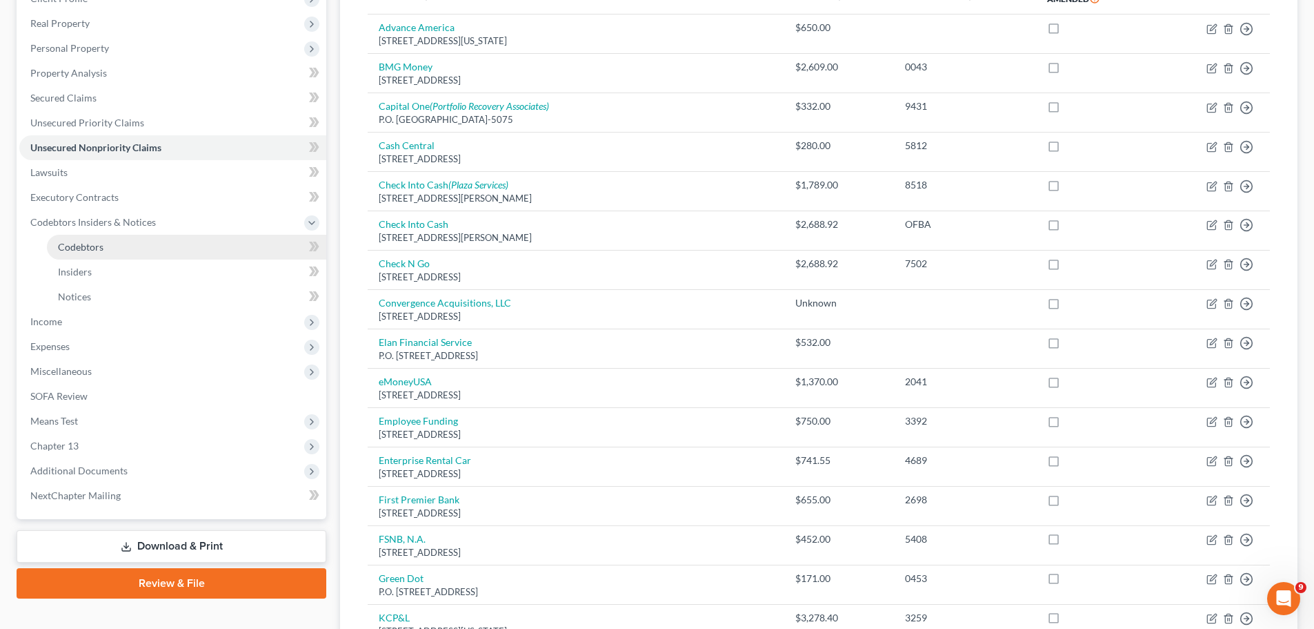
click at [115, 247] on link "Codebtors" at bounding box center [186, 247] width 279 height 25
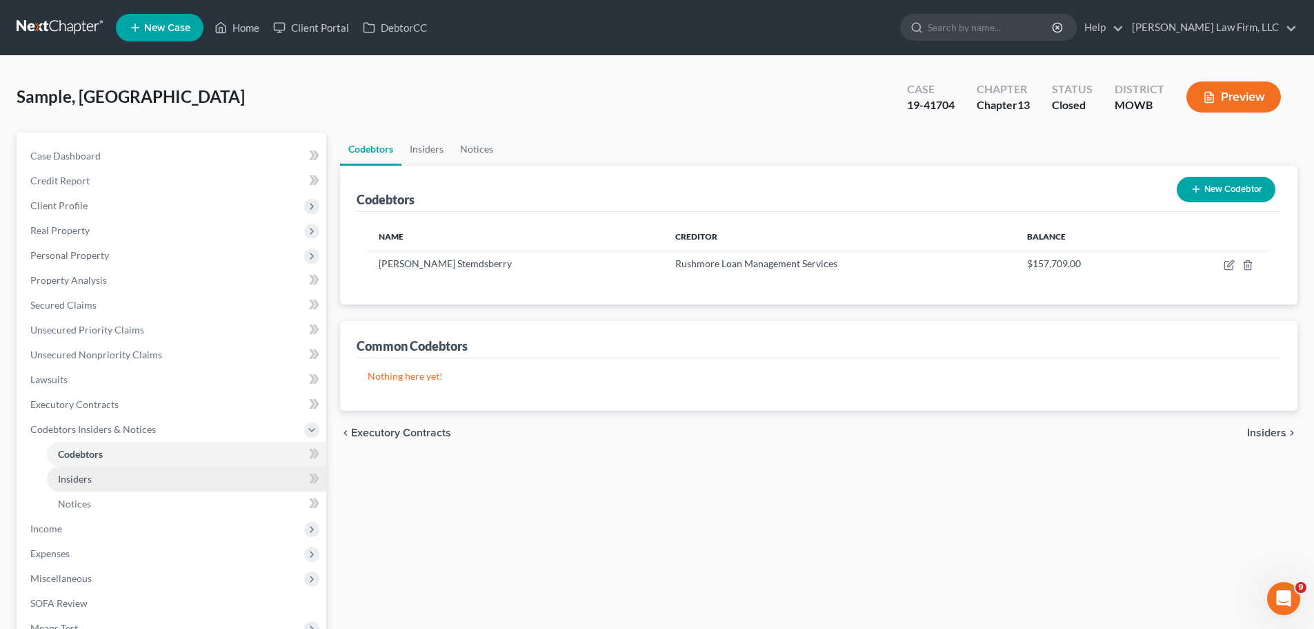
click at [92, 480] on link "Insiders" at bounding box center [186, 478] width 279 height 25
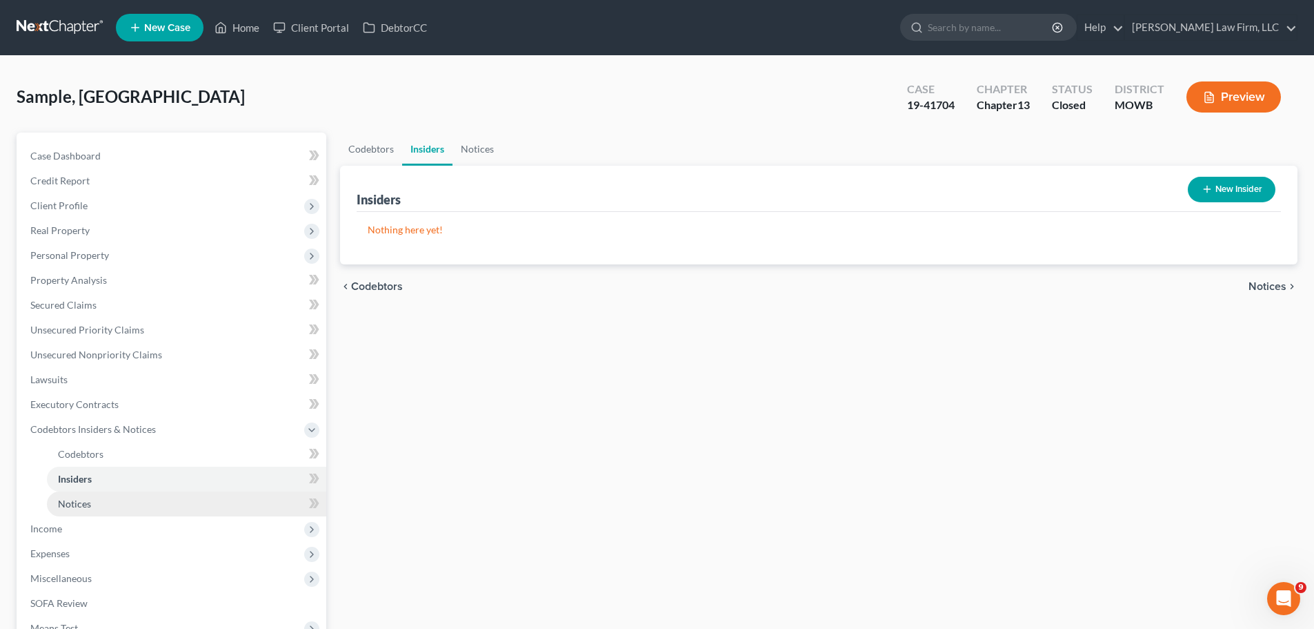
click at [103, 496] on link "Notices" at bounding box center [186, 503] width 279 height 25
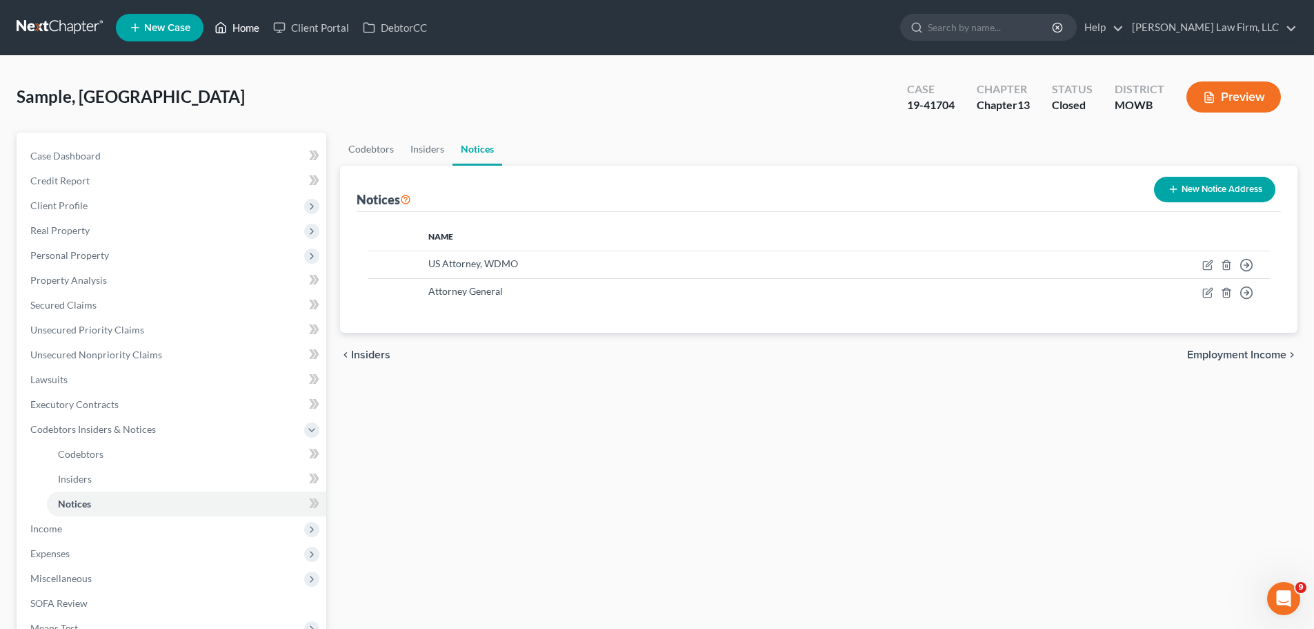
click at [247, 27] on link "Home" at bounding box center [237, 27] width 59 height 25
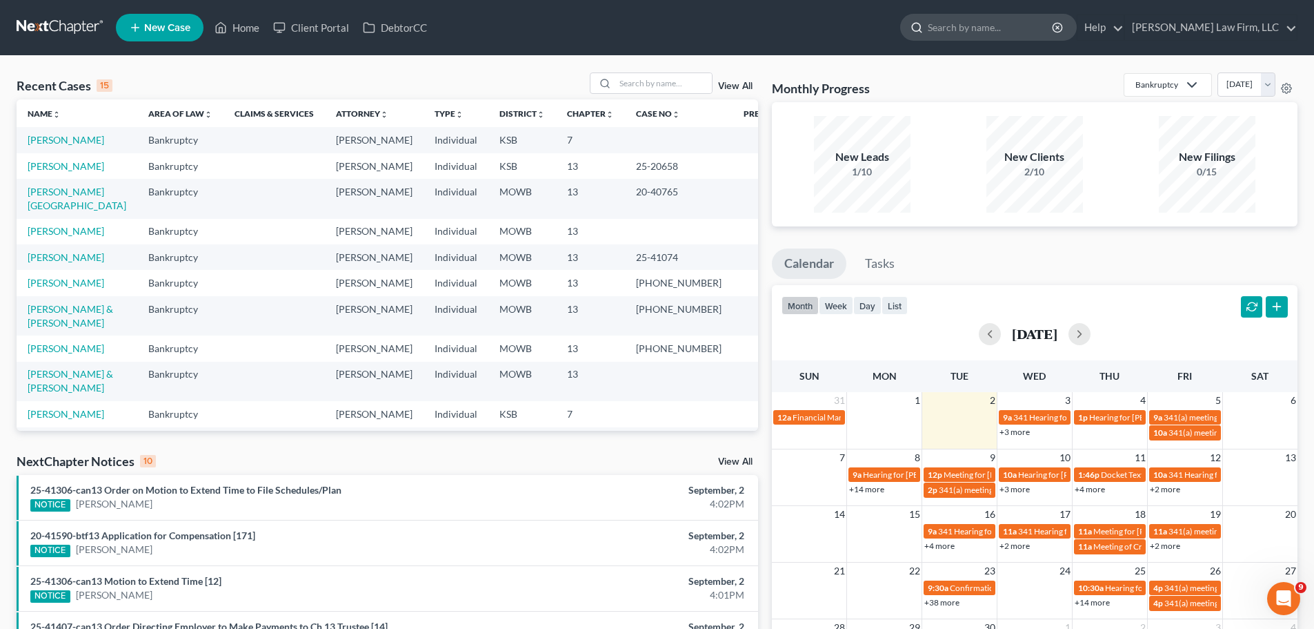
click at [1005, 29] on input "search" at bounding box center [991, 27] width 126 height 26
type input "[PERSON_NAME]"
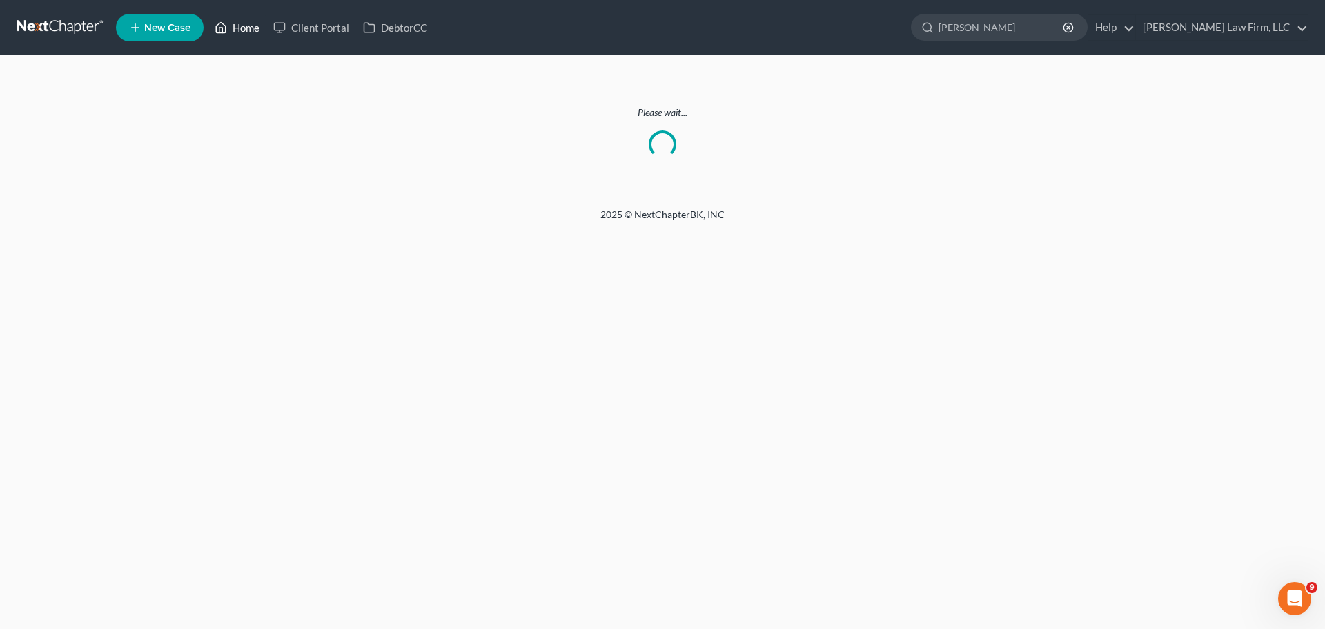
click at [230, 22] on link "Home" at bounding box center [237, 27] width 59 height 25
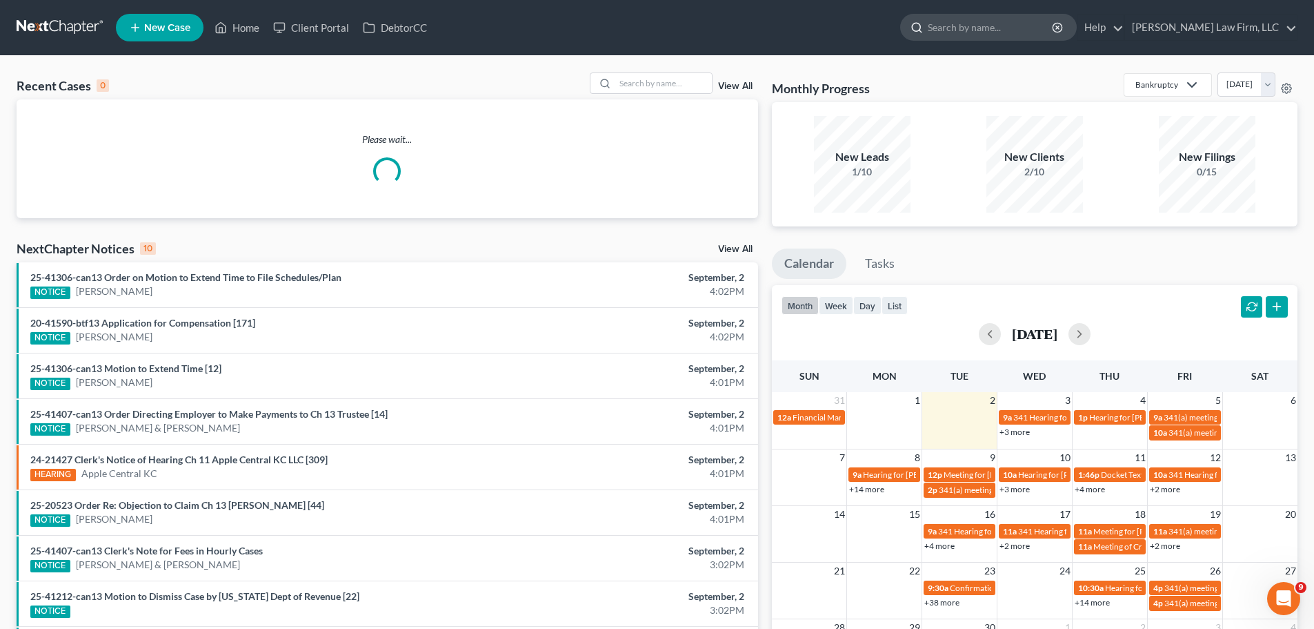
click at [1054, 22] on input "search" at bounding box center [991, 27] width 126 height 26
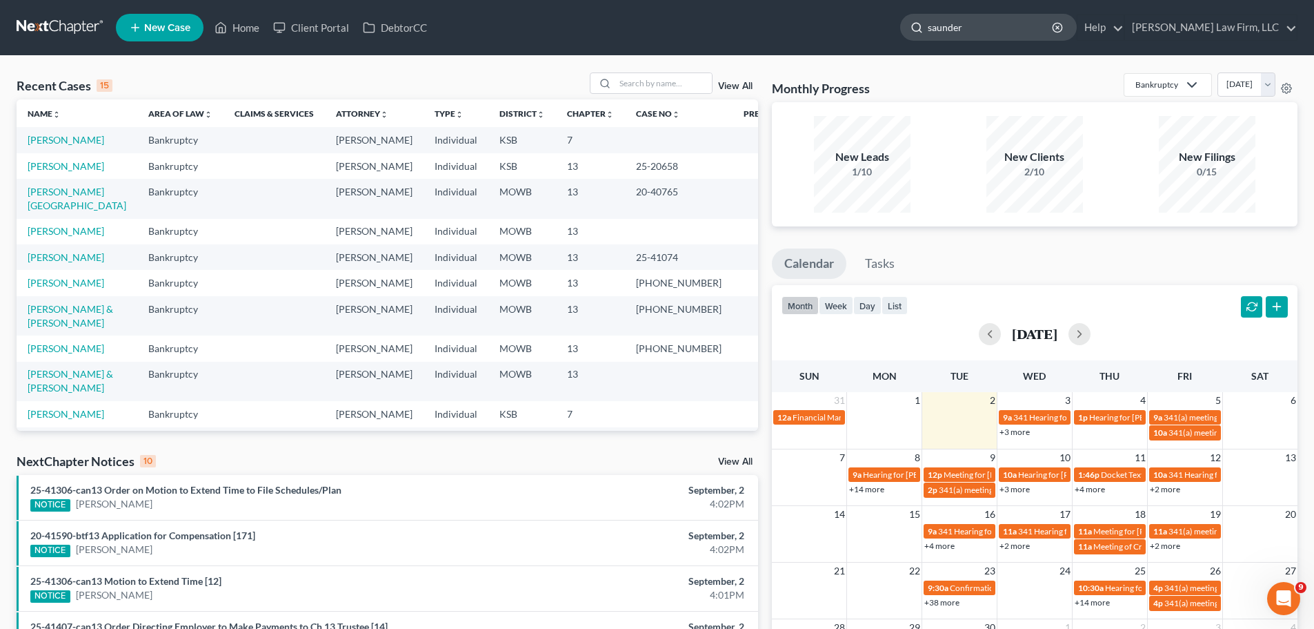
type input "[PERSON_NAME]"
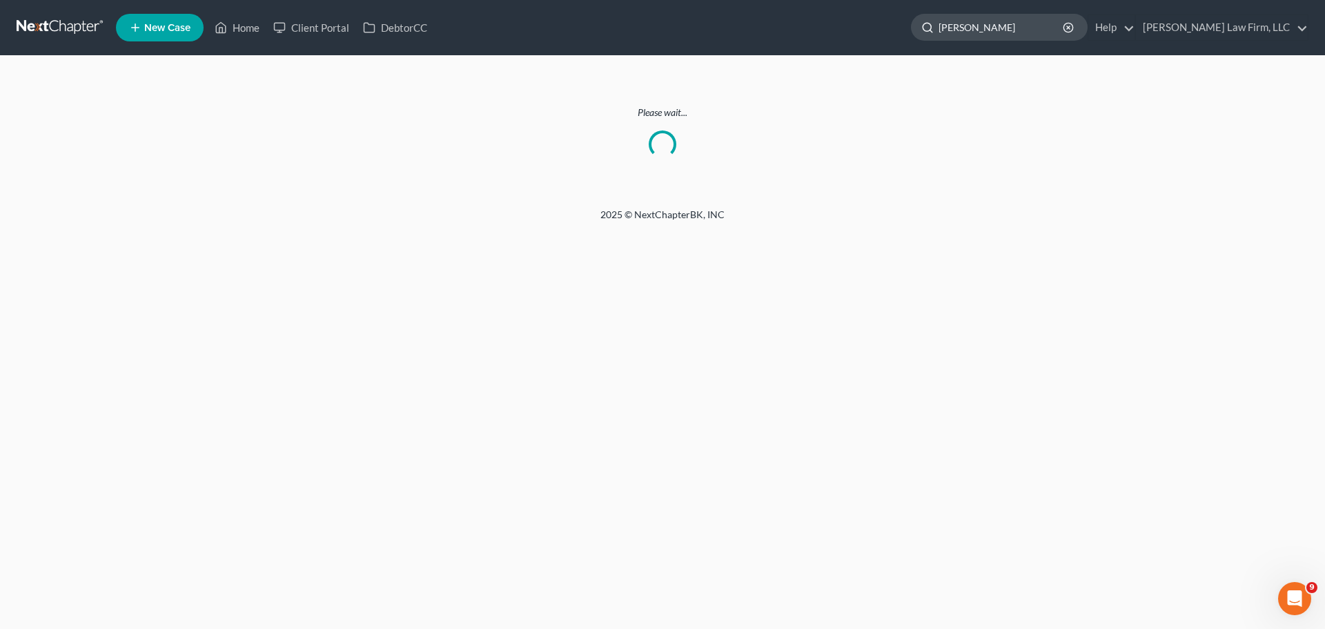
click at [1026, 21] on input "[PERSON_NAME]" at bounding box center [1001, 27] width 126 height 26
click at [1057, 35] on input "[PERSON_NAME]" at bounding box center [1001, 27] width 126 height 26
drag, startPoint x: 1074, startPoint y: 28, endPoint x: 951, endPoint y: 21, distance: 123.7
click at [951, 21] on ul "New Case Home Client Portal DebtorCC [PERSON_NAME] - No Result - See all result…" at bounding box center [712, 28] width 1192 height 36
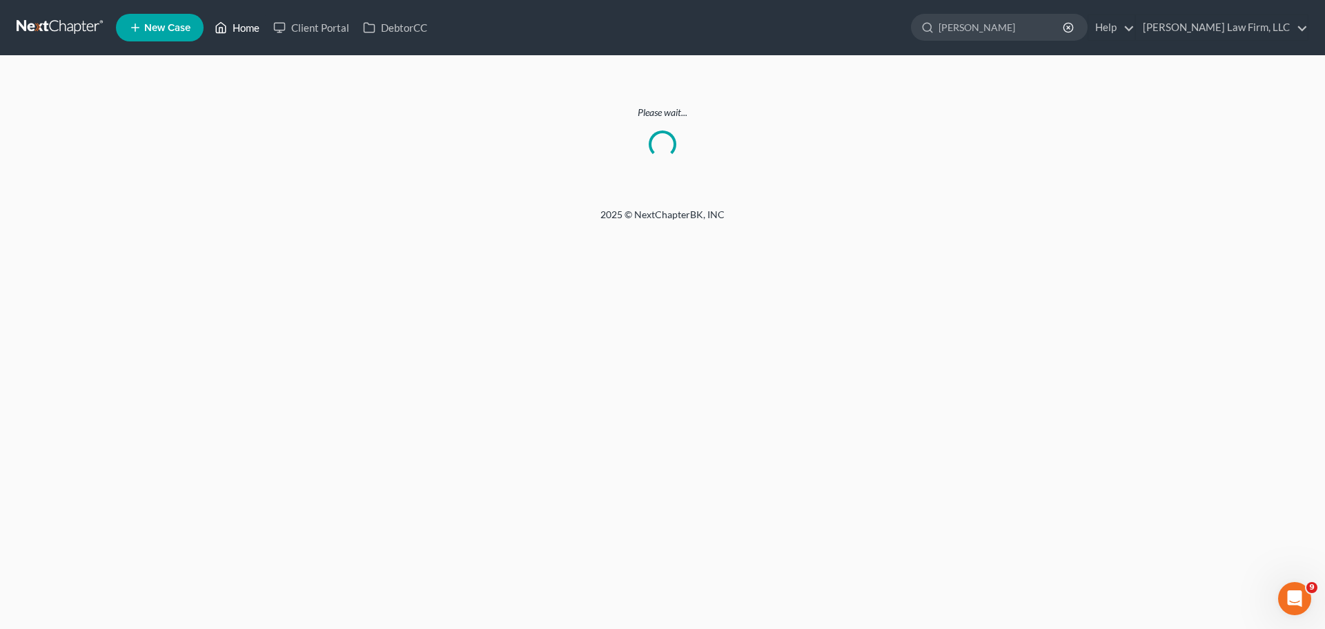
click at [232, 22] on link "Home" at bounding box center [237, 27] width 59 height 25
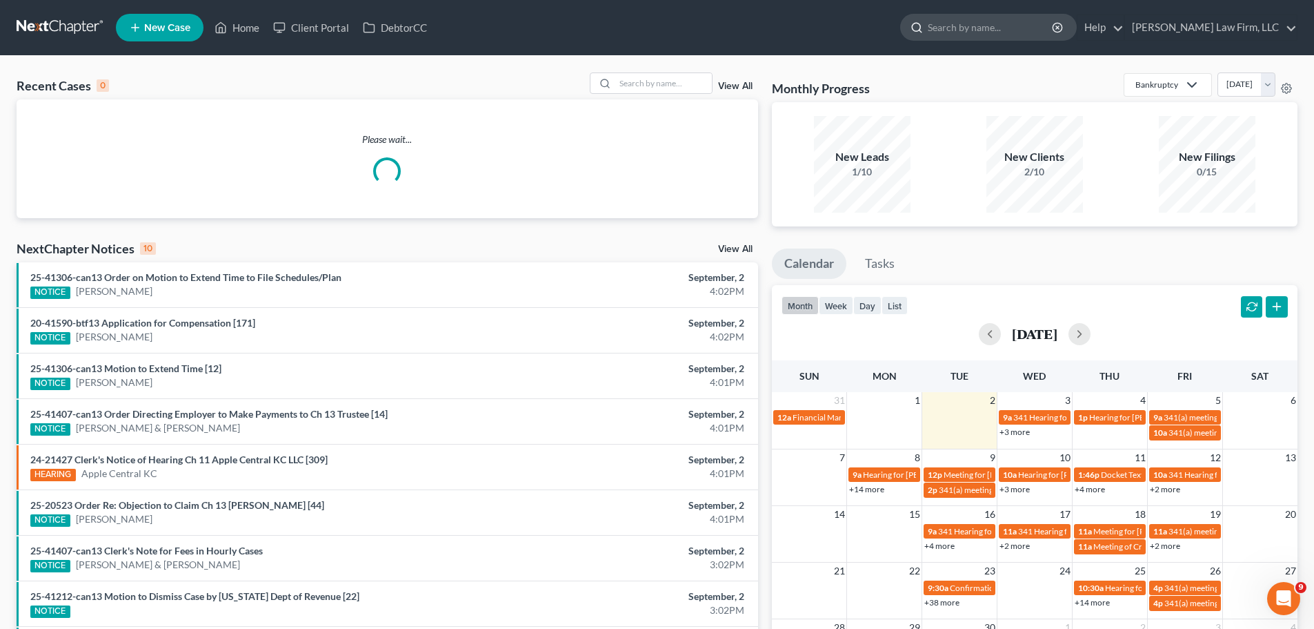
click at [1017, 32] on input "search" at bounding box center [991, 27] width 126 height 26
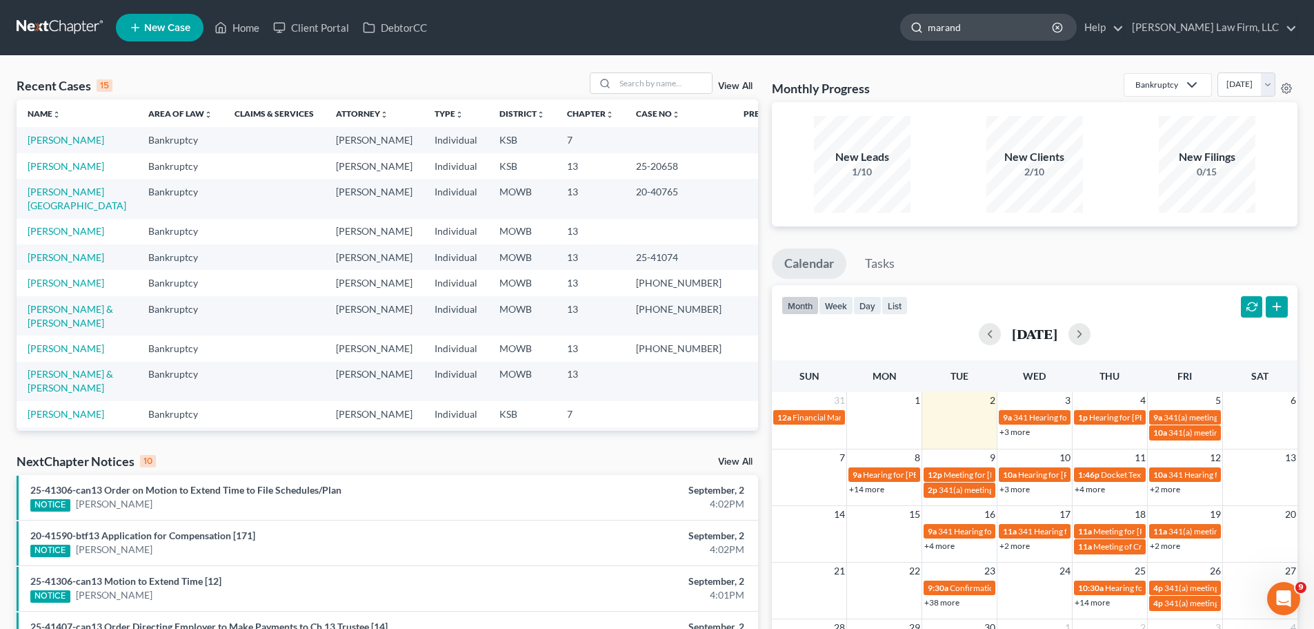
type input "[PERSON_NAME]"
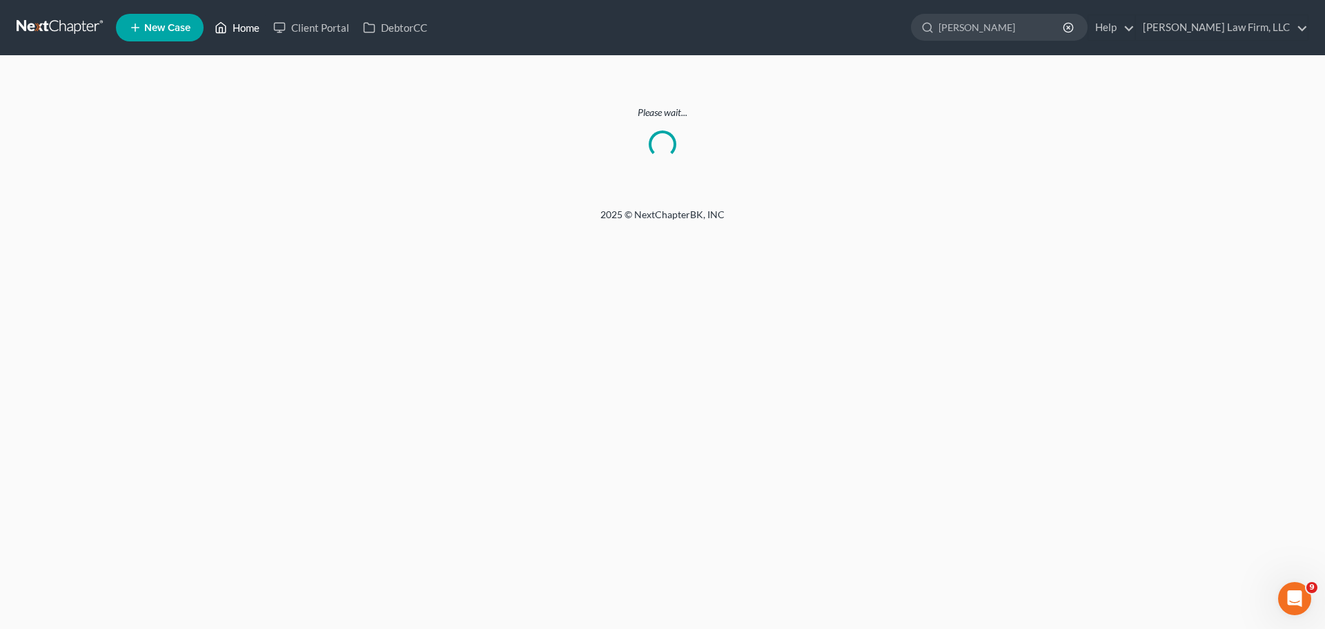
click at [233, 37] on link "Home" at bounding box center [237, 27] width 59 height 25
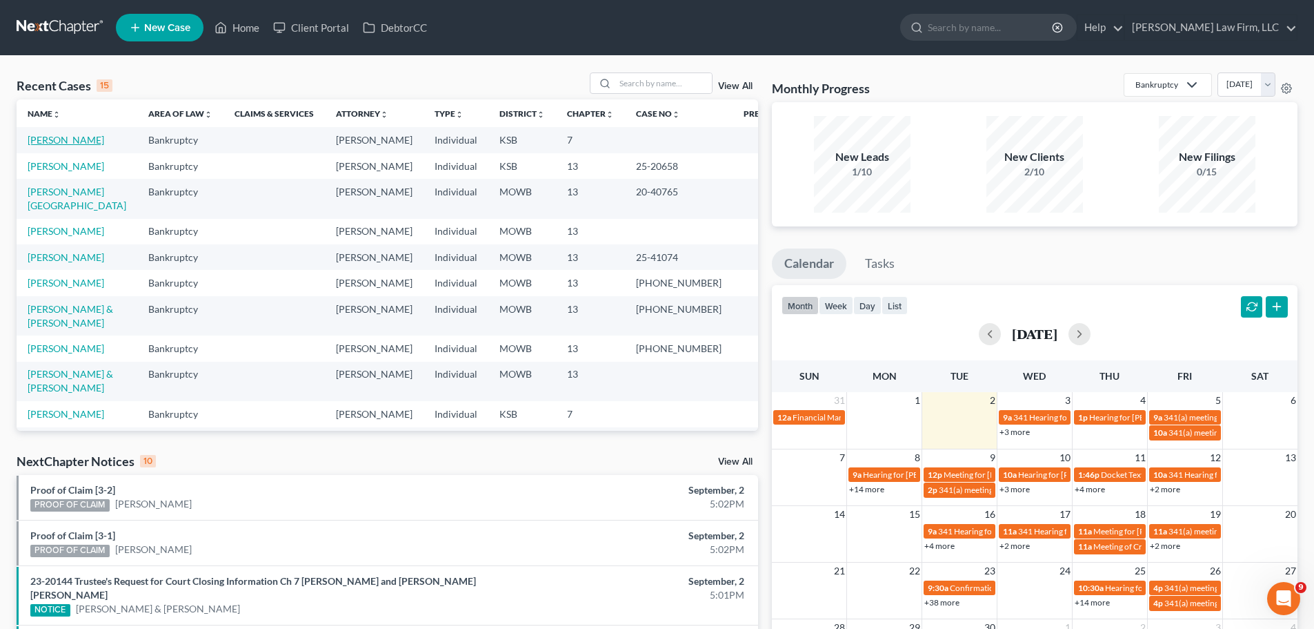
click at [64, 139] on link "[PERSON_NAME]" at bounding box center [66, 140] width 77 height 12
select select "4"
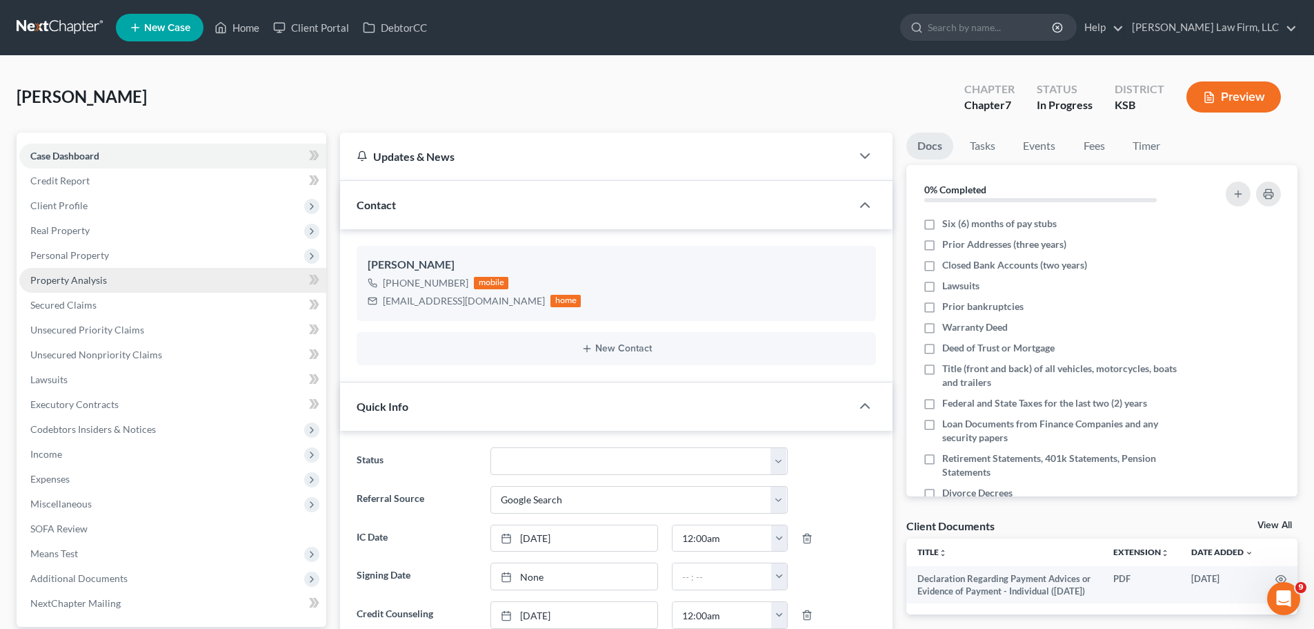
click at [106, 284] on link "Property Analysis" at bounding box center [172, 280] width 307 height 25
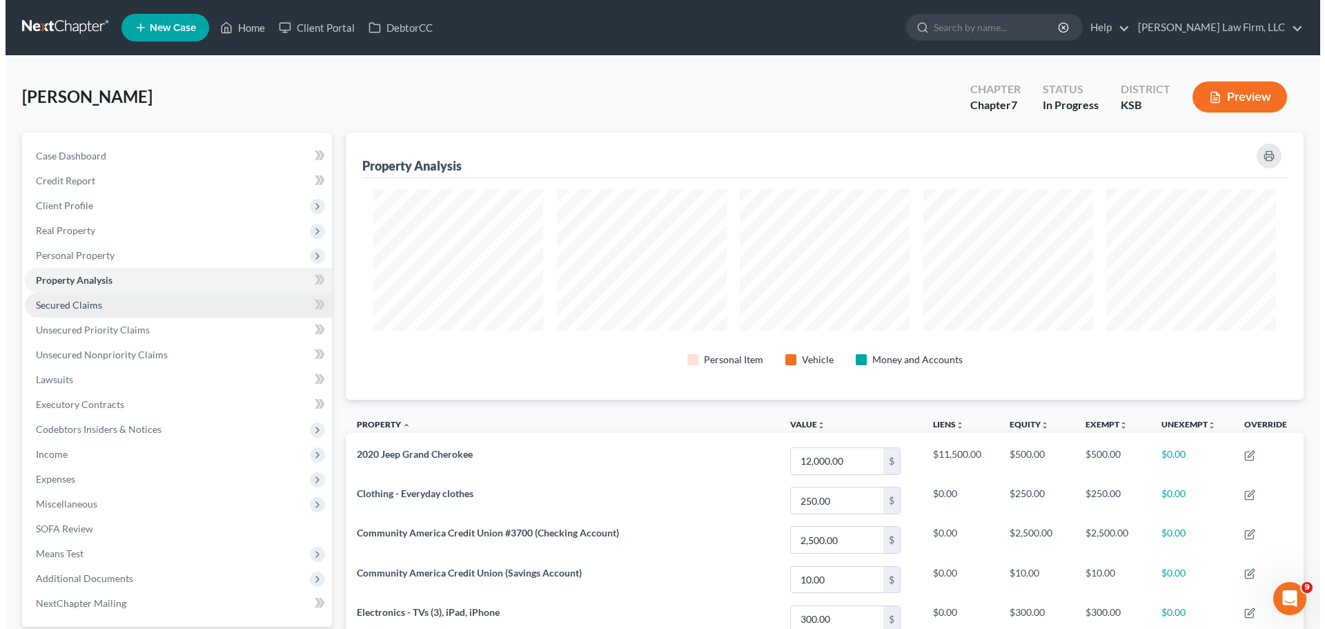
scroll to position [267, 958]
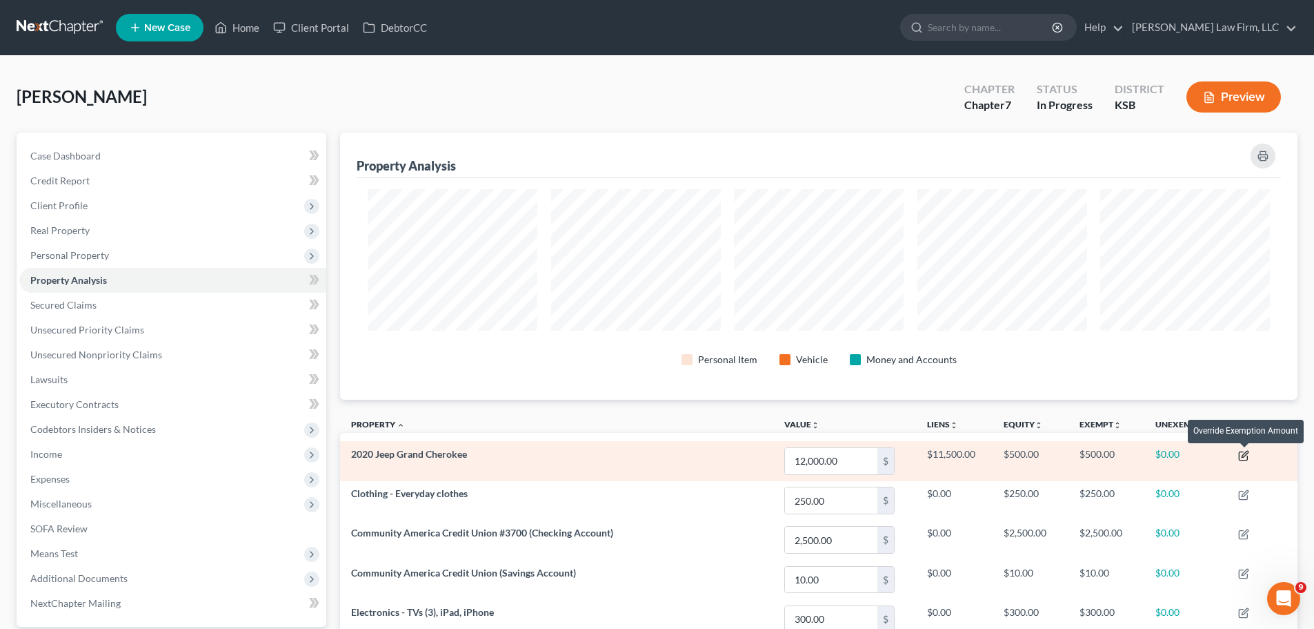
click at [1244, 455] on icon "button" at bounding box center [1246, 454] width 6 height 6
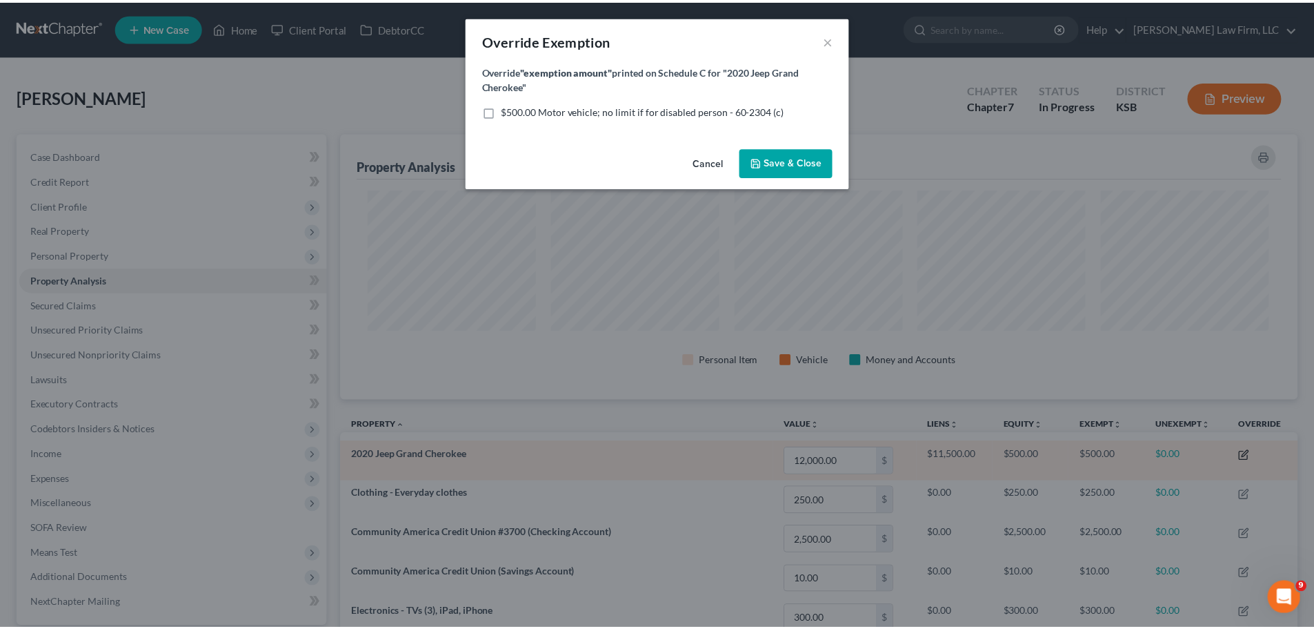
scroll to position [268, 965]
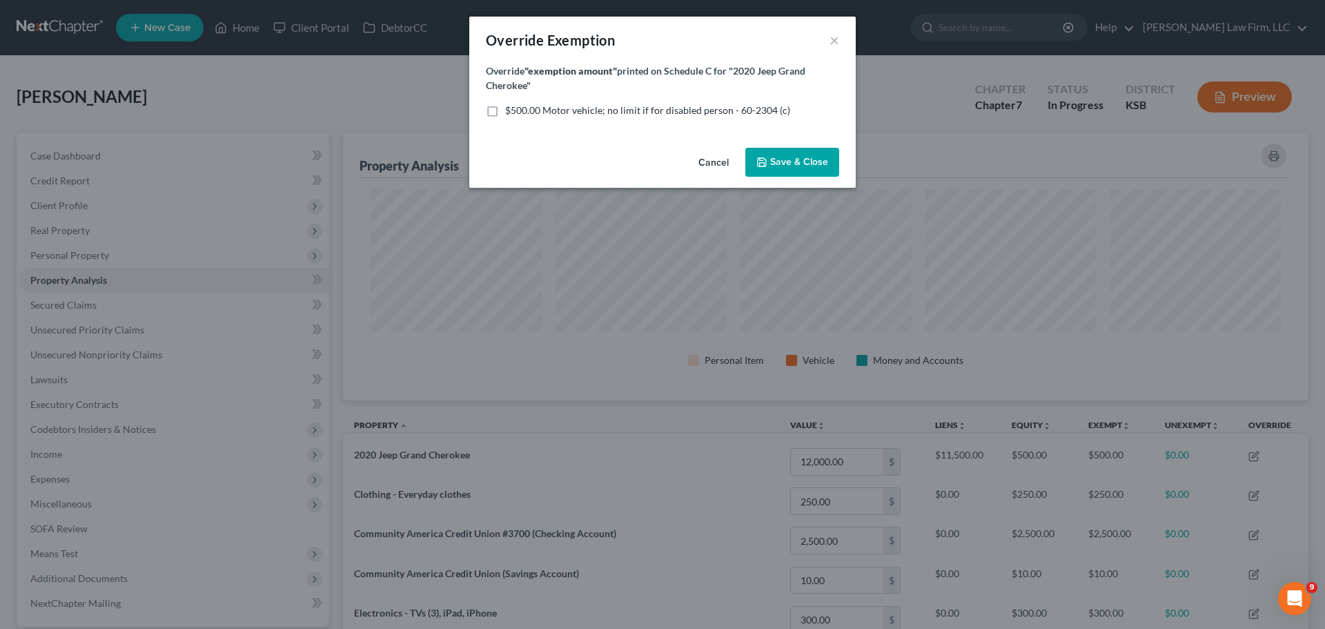
click at [725, 159] on button "Cancel" at bounding box center [713, 163] width 52 height 28
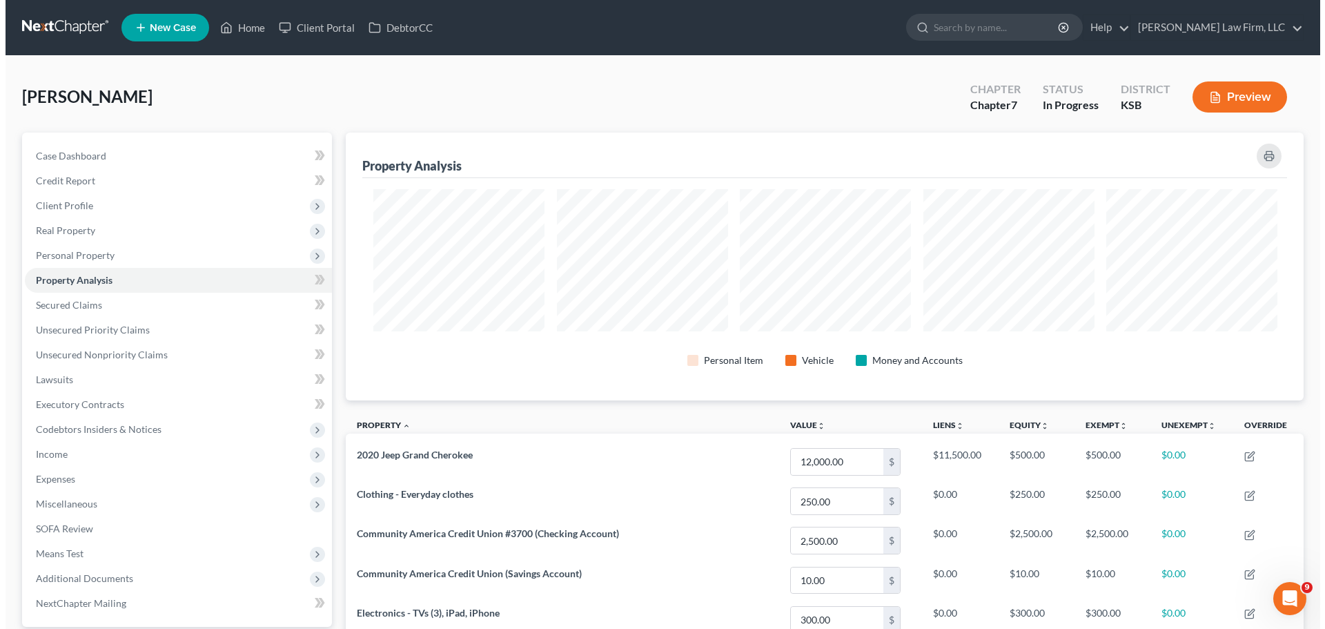
scroll to position [689758, 689067]
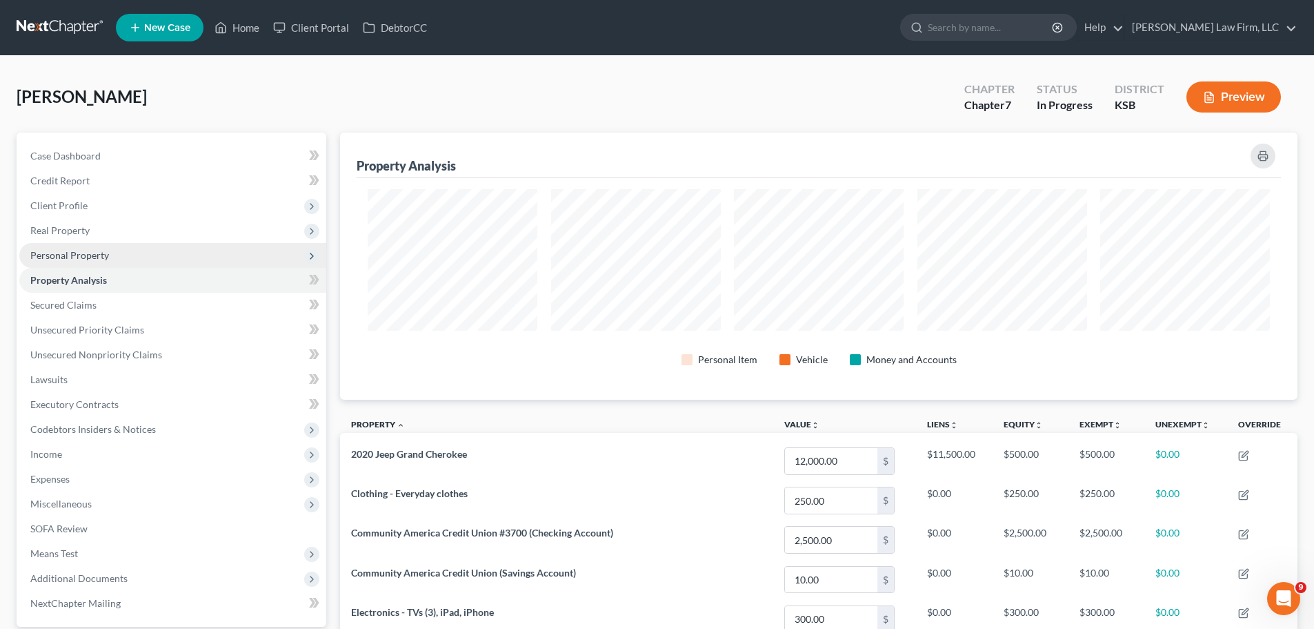
click at [92, 246] on span "Personal Property" at bounding box center [172, 255] width 307 height 25
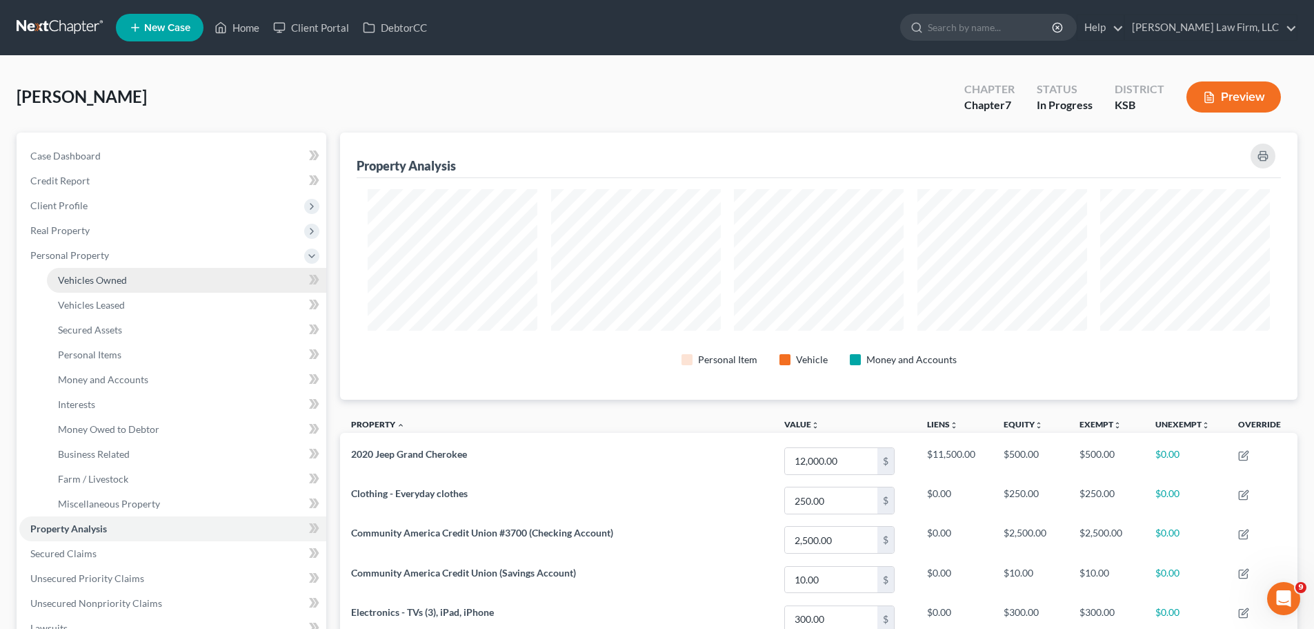
click at [140, 271] on link "Vehicles Owned" at bounding box center [186, 280] width 279 height 25
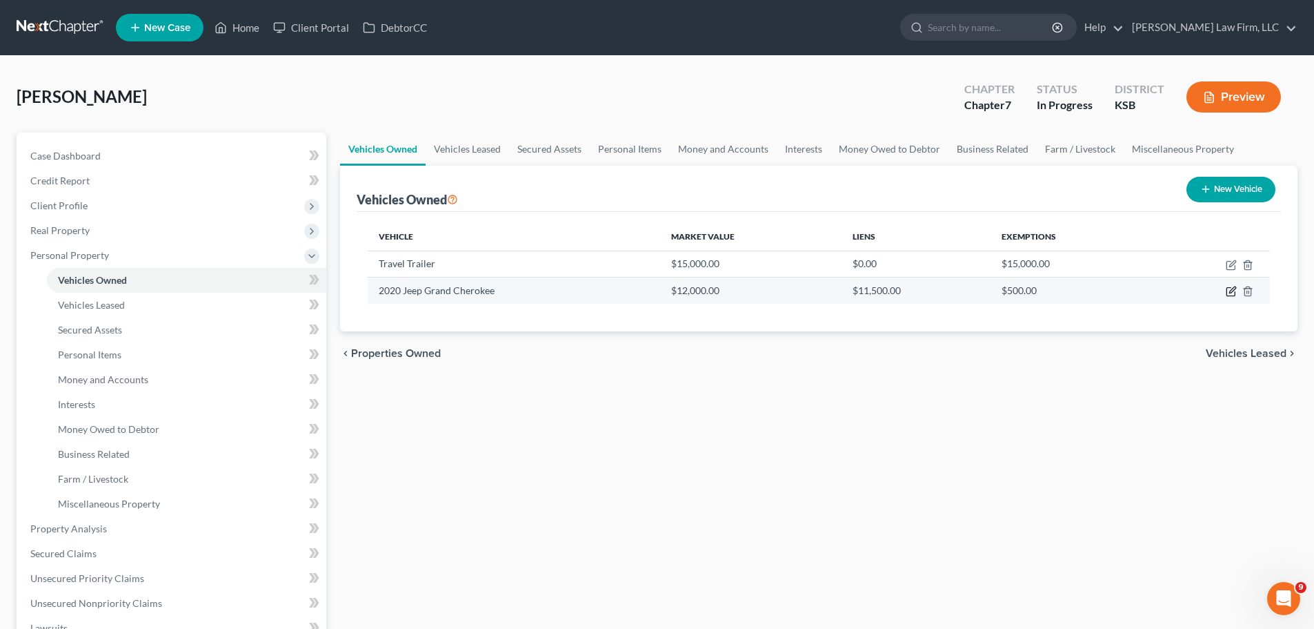
click at [1229, 291] on icon "button" at bounding box center [1231, 291] width 11 height 11
select select "0"
select select "6"
select select "2"
select select "0"
